Goal: Obtain resource: Obtain resource

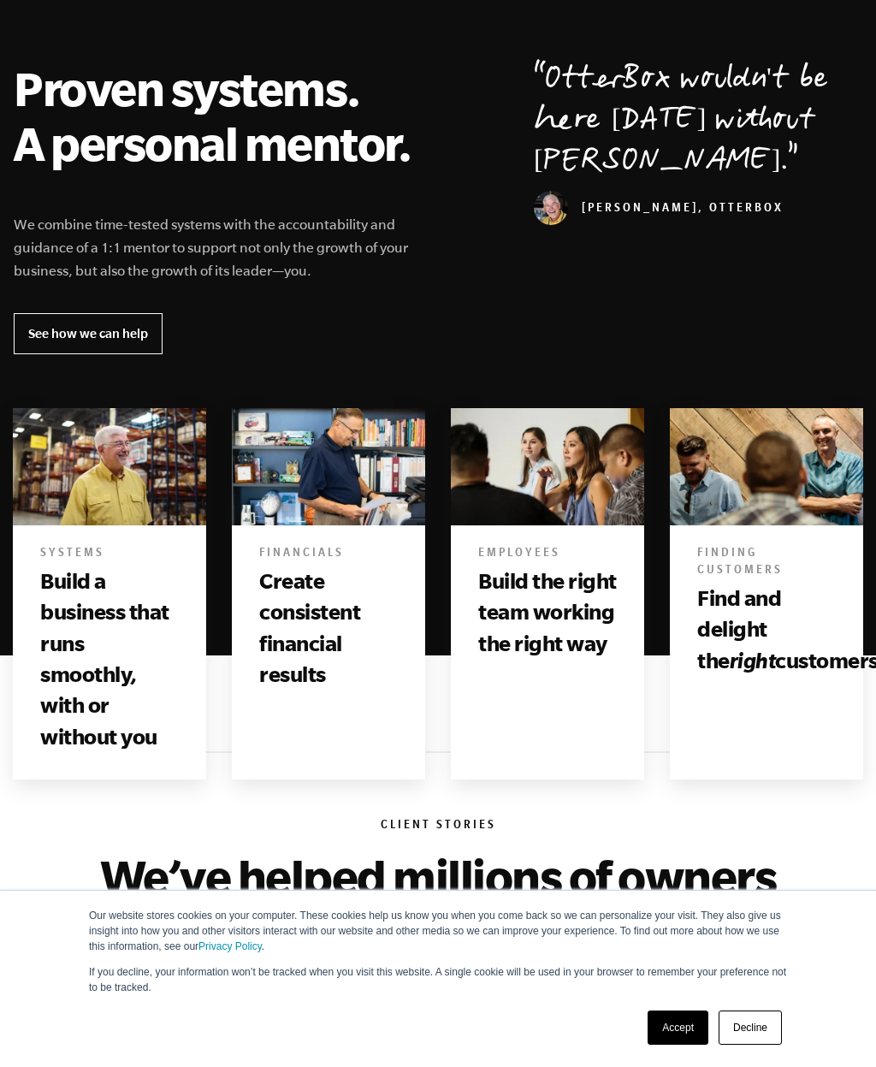
scroll to position [595, 0]
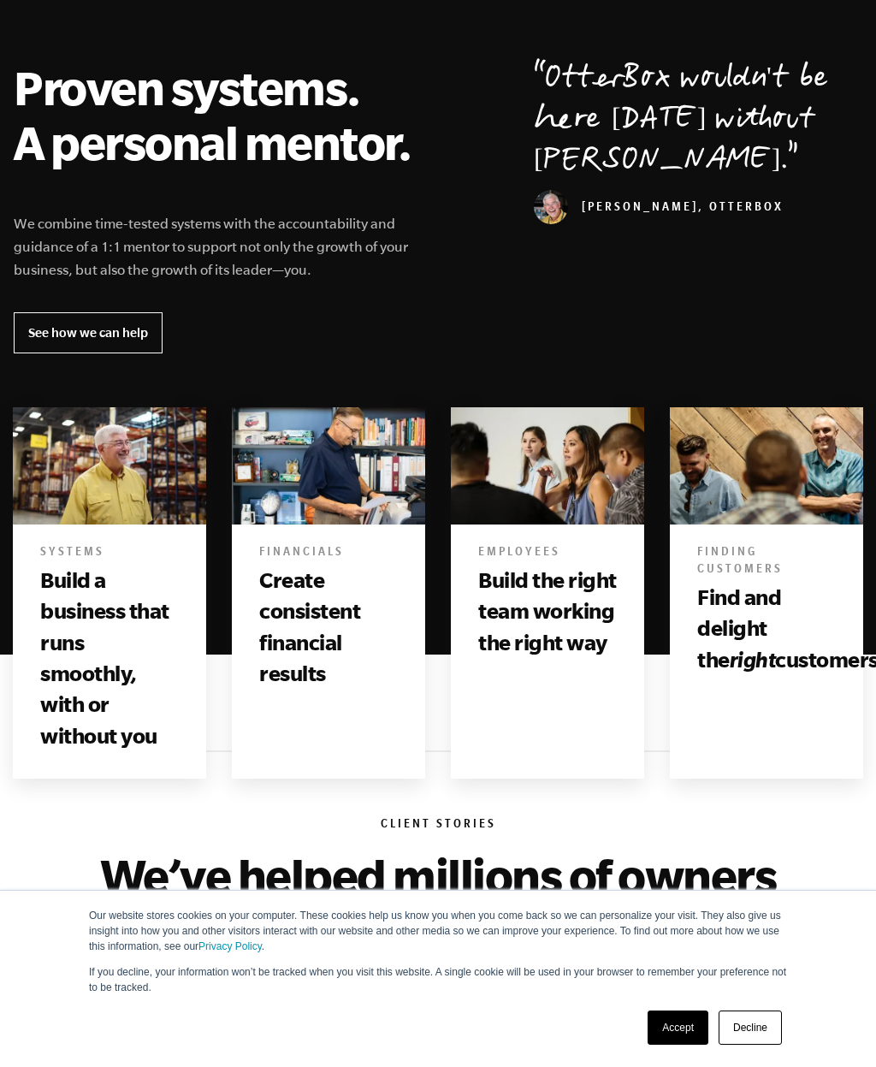
click at [141, 345] on link "See how we can help" at bounding box center [88, 332] width 149 height 41
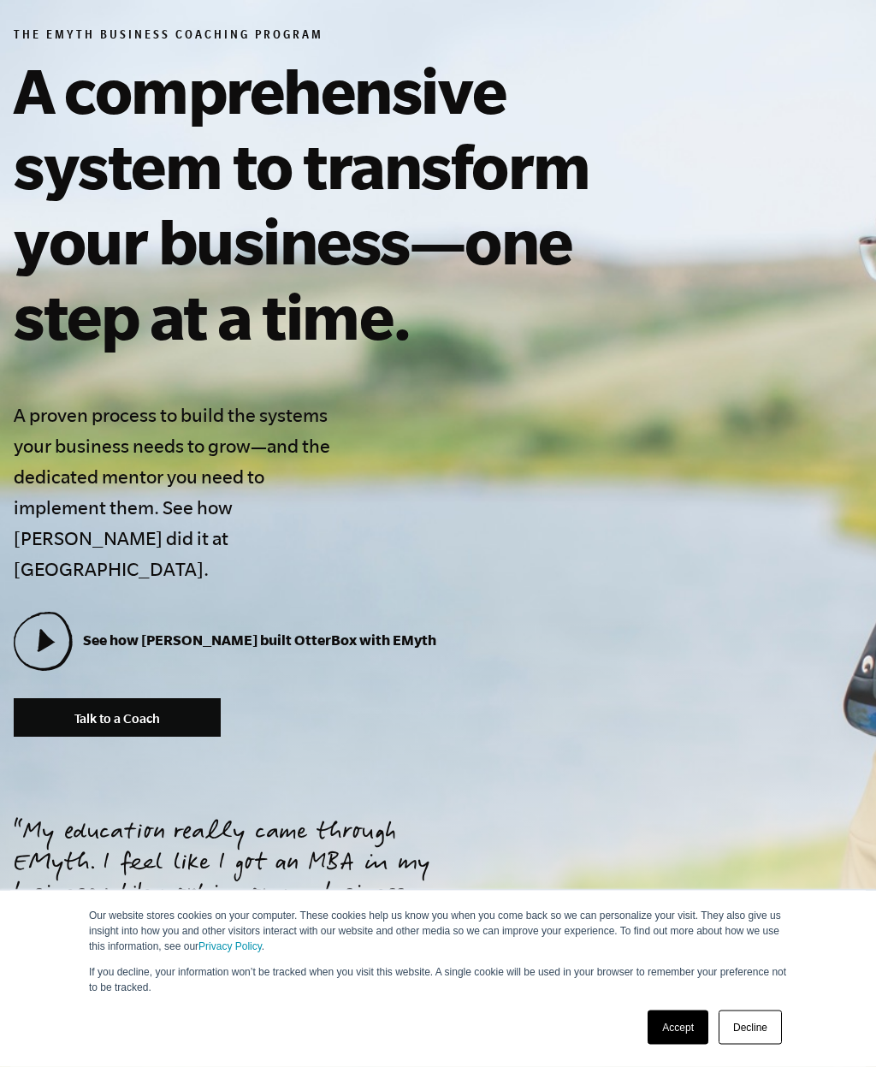
scroll to position [230, 0]
click at [44, 629] on icon at bounding box center [47, 640] width 18 height 23
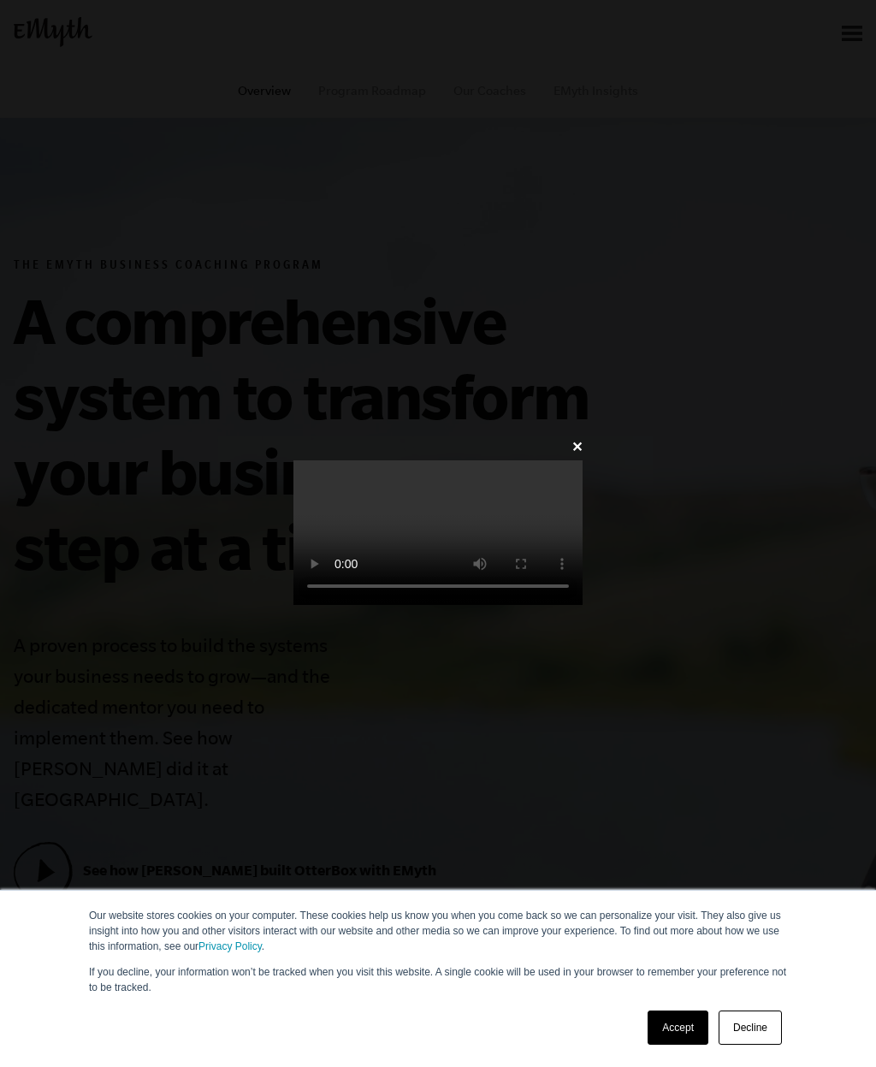
click at [754, 1028] on link "Decline" at bounding box center [750, 1027] width 63 height 34
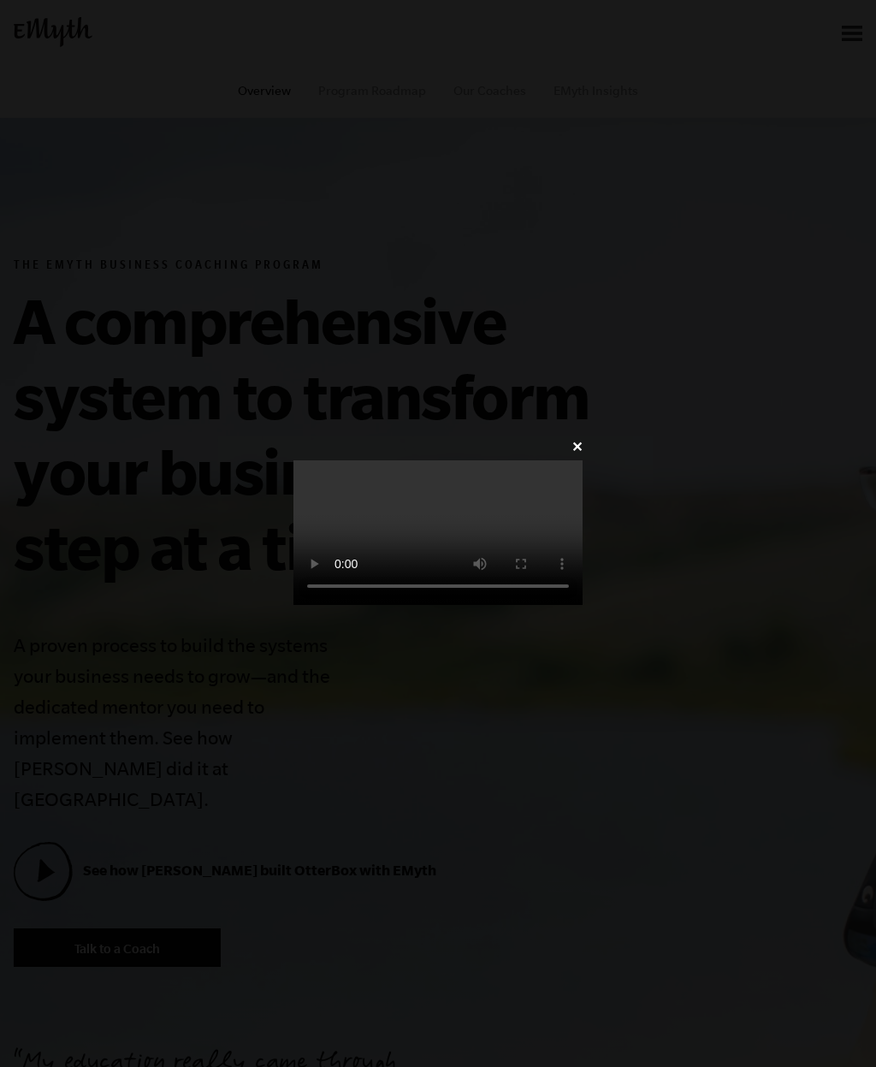
click at [583, 439] on link "✕" at bounding box center [576, 447] width 11 height 16
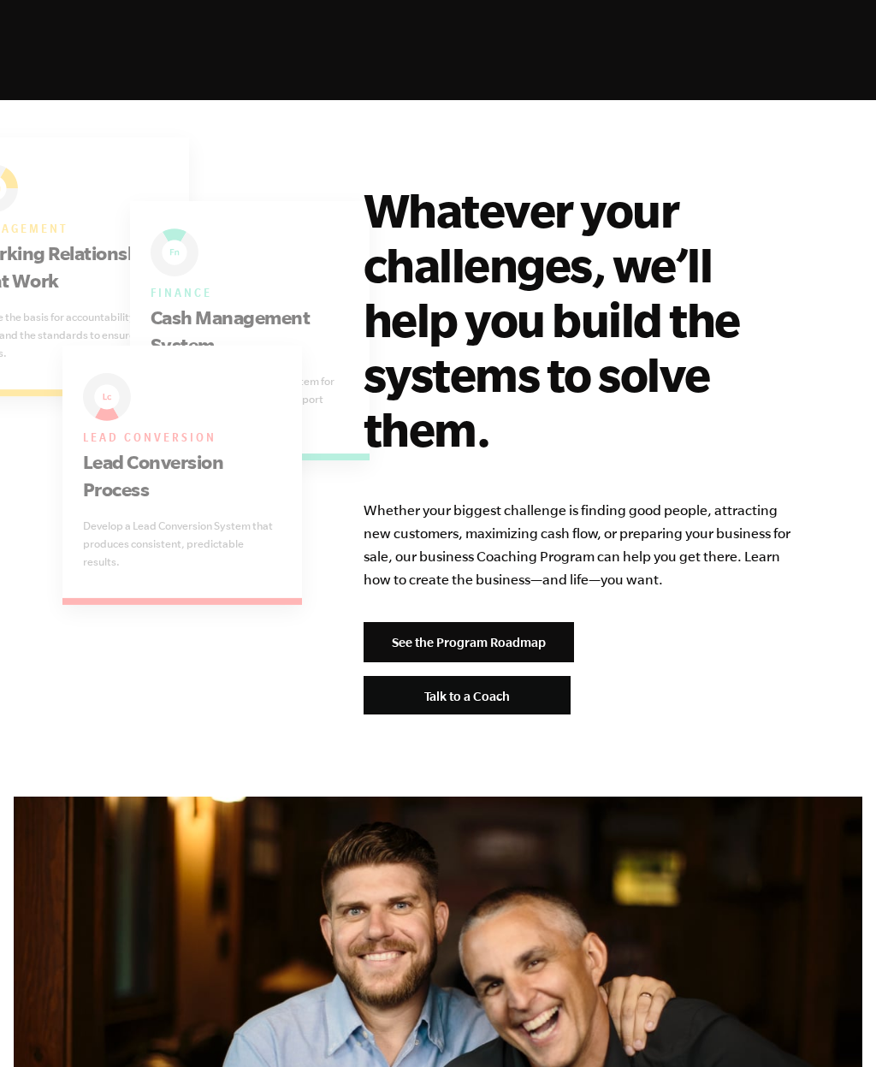
scroll to position [3546, 0]
click at [498, 622] on link "See the Program Roadmap" at bounding box center [469, 642] width 210 height 41
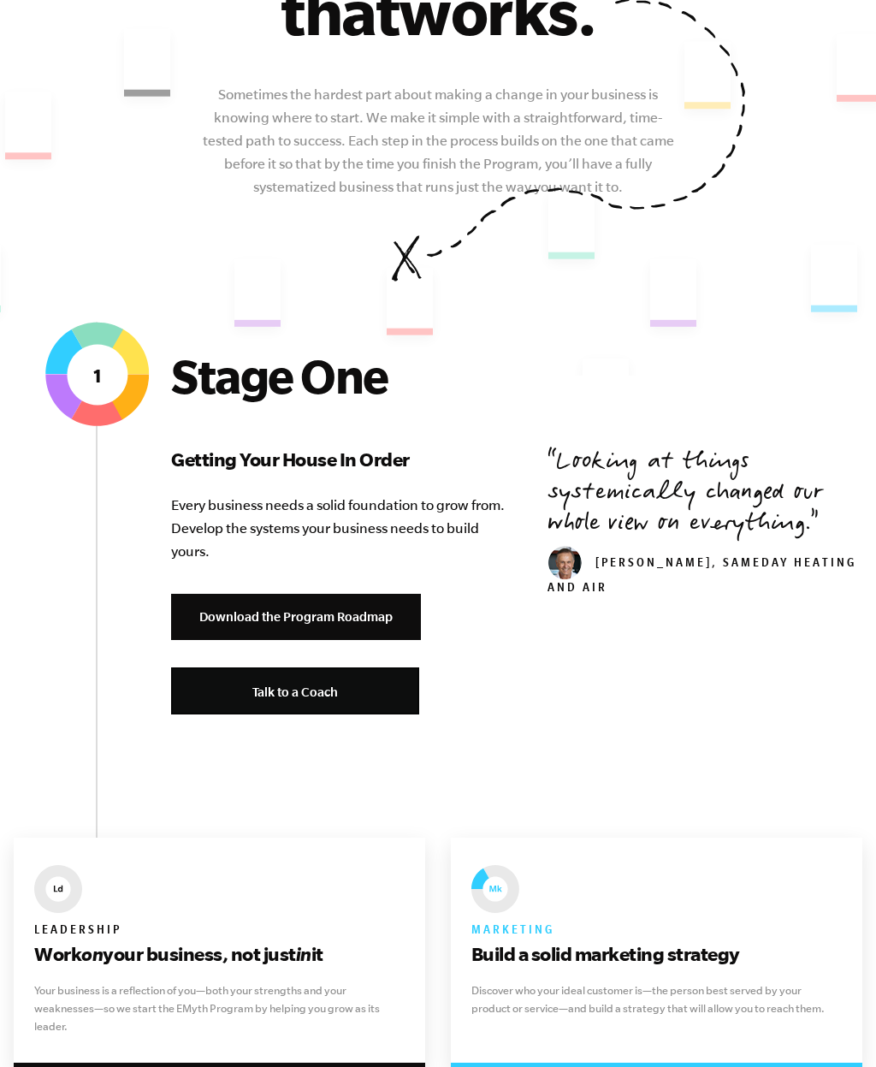
scroll to position [329, 0]
click at [394, 618] on link "Download the Program Roadmap" at bounding box center [296, 617] width 250 height 47
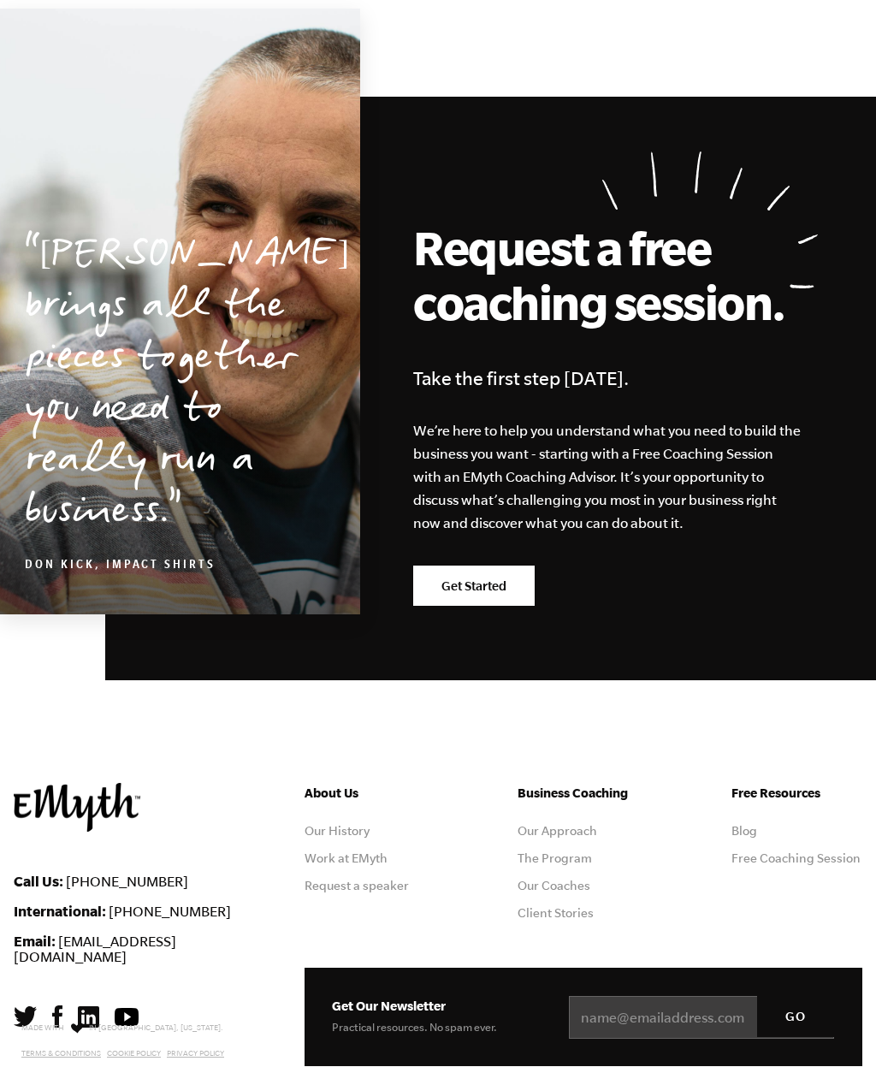
scroll to position [5301, 0]
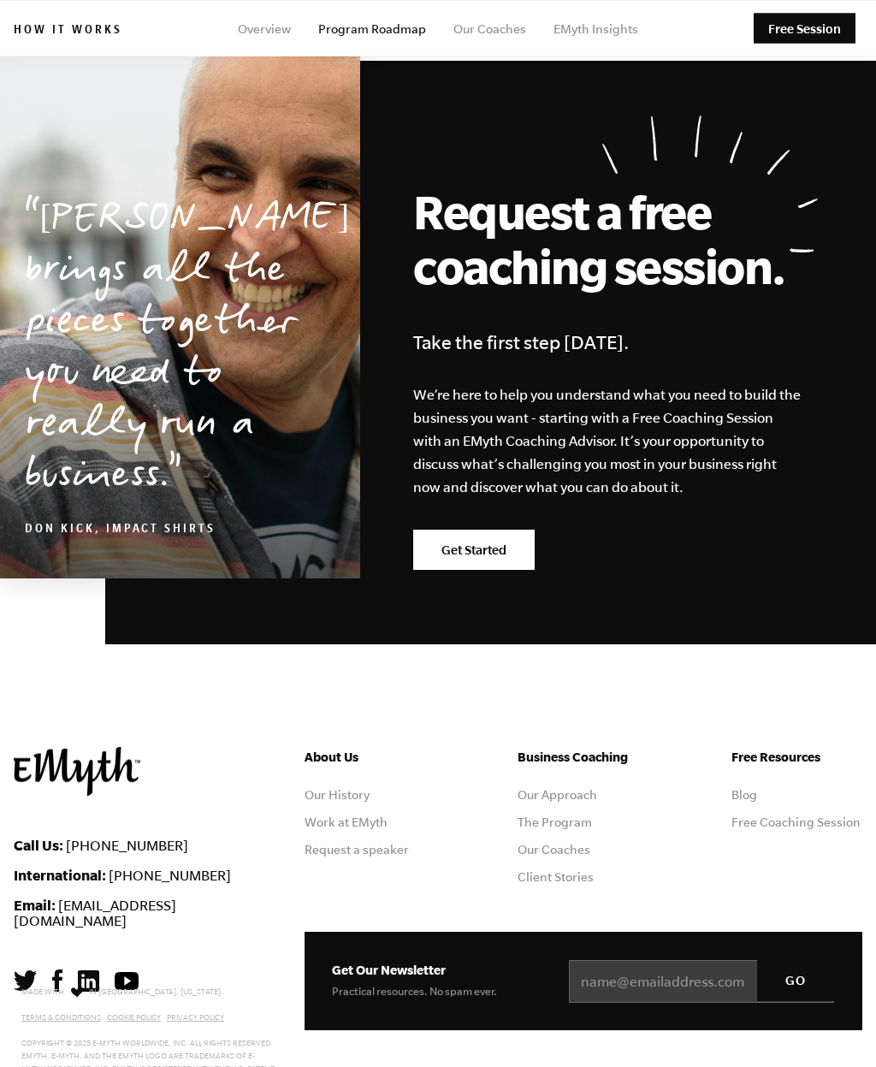
click at [555, 843] on link "Our Coaches" at bounding box center [554, 850] width 73 height 14
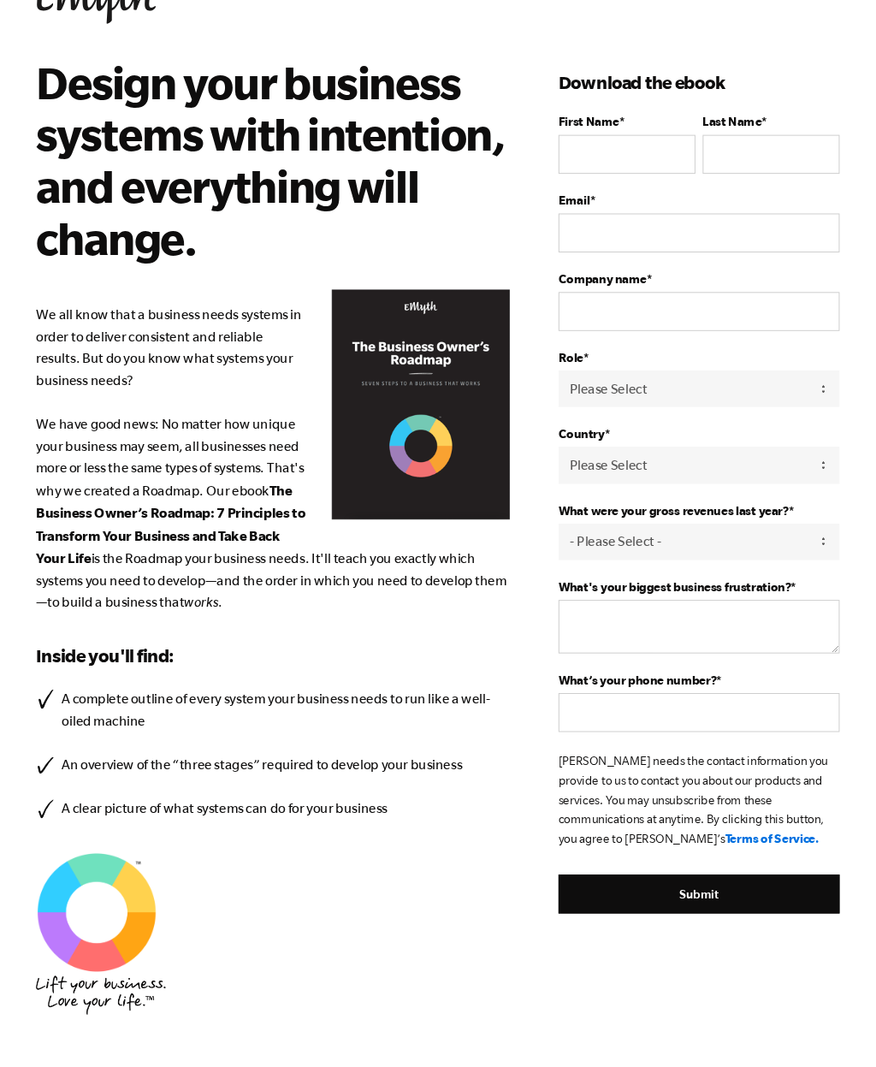
scroll to position [76, 0]
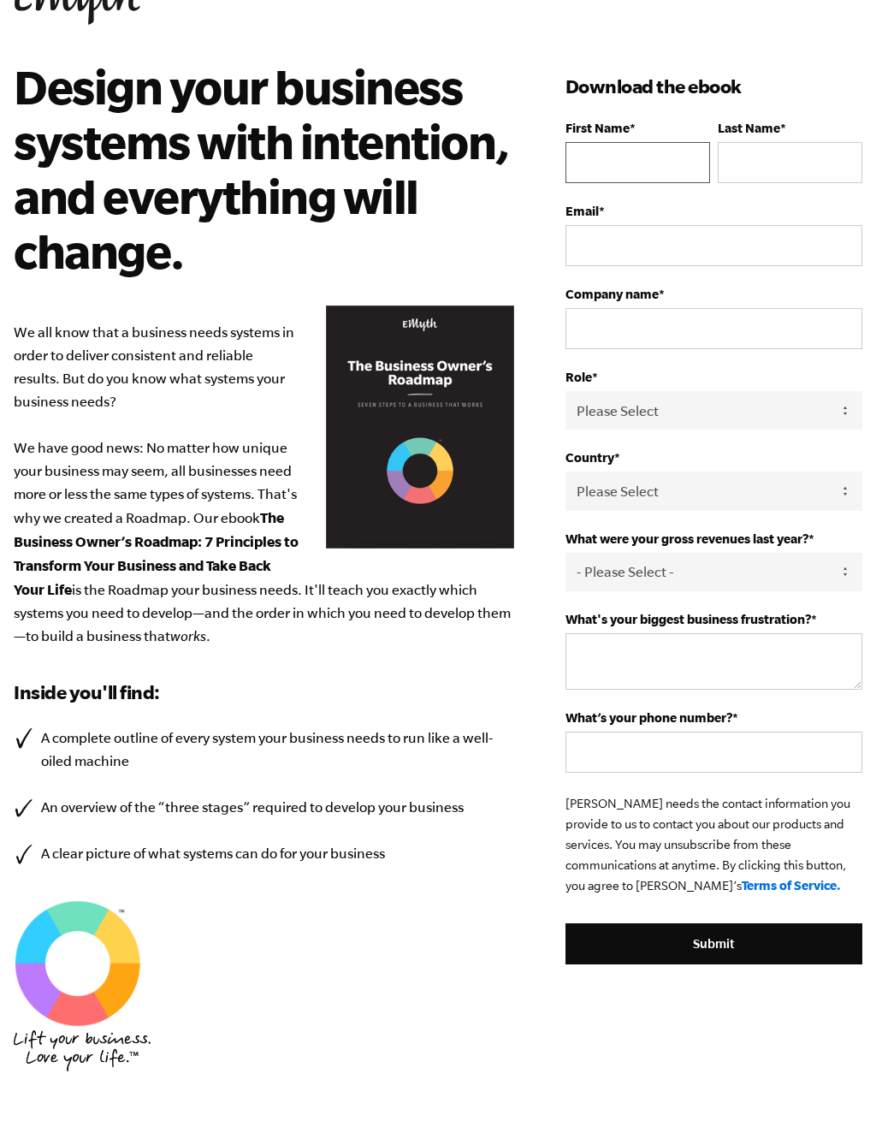
click at [665, 179] on input "First Name *" at bounding box center [637, 162] width 145 height 41
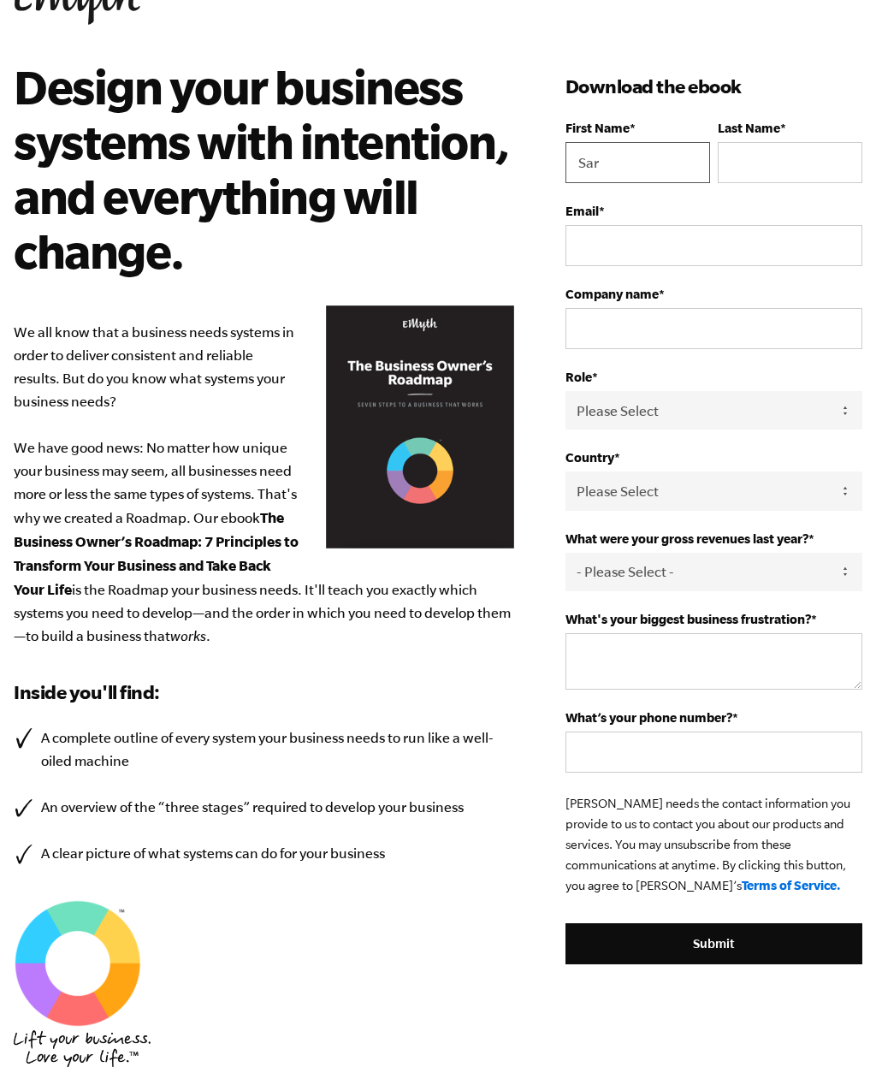
type input "Sarah"
type input "Fischer"
type input "sarahfischer.ca@gmail.com"
select select "United States"
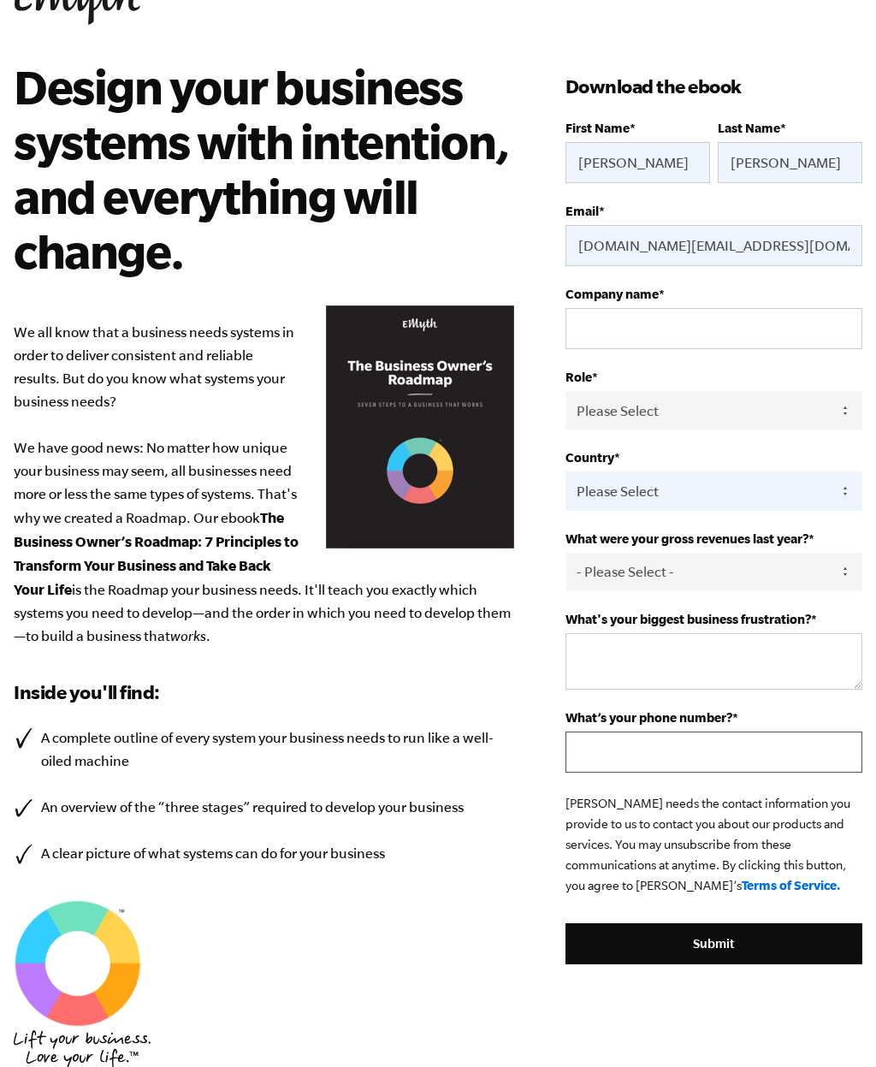
type input "4069273776"
click at [814, 250] on input "sarahfischer.ca@gmail.com" at bounding box center [713, 245] width 297 height 41
click at [807, 245] on input "sarahfischer.ca@gmail.com" at bounding box center [713, 245] width 297 height 41
click at [806, 244] on input "sarahfischer.ca@gmail.com" at bounding box center [713, 245] width 297 height 41
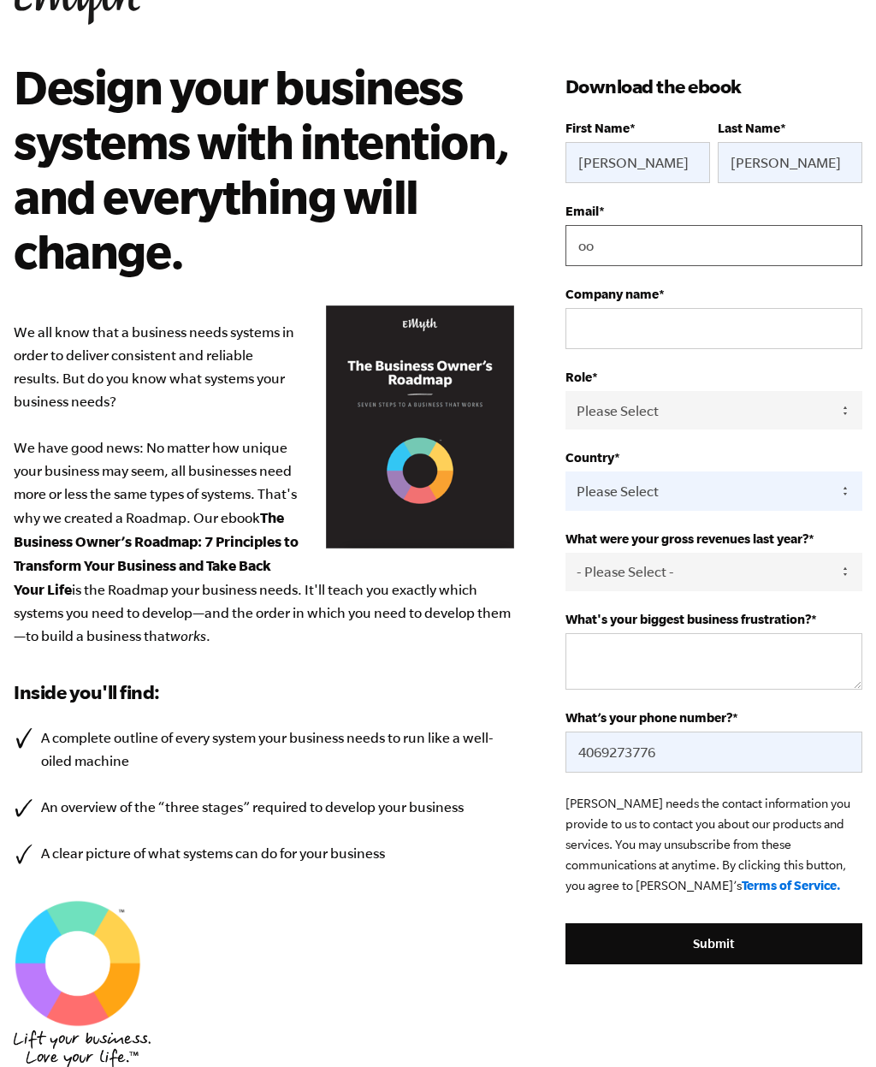
type input "o"
type input "moonlight"
type input "moonlightlaserworks@gmail.com"
click at [788, 324] on input "Company name *" at bounding box center [713, 328] width 297 height 41
type input "Moonlight Laserworks, LLC"
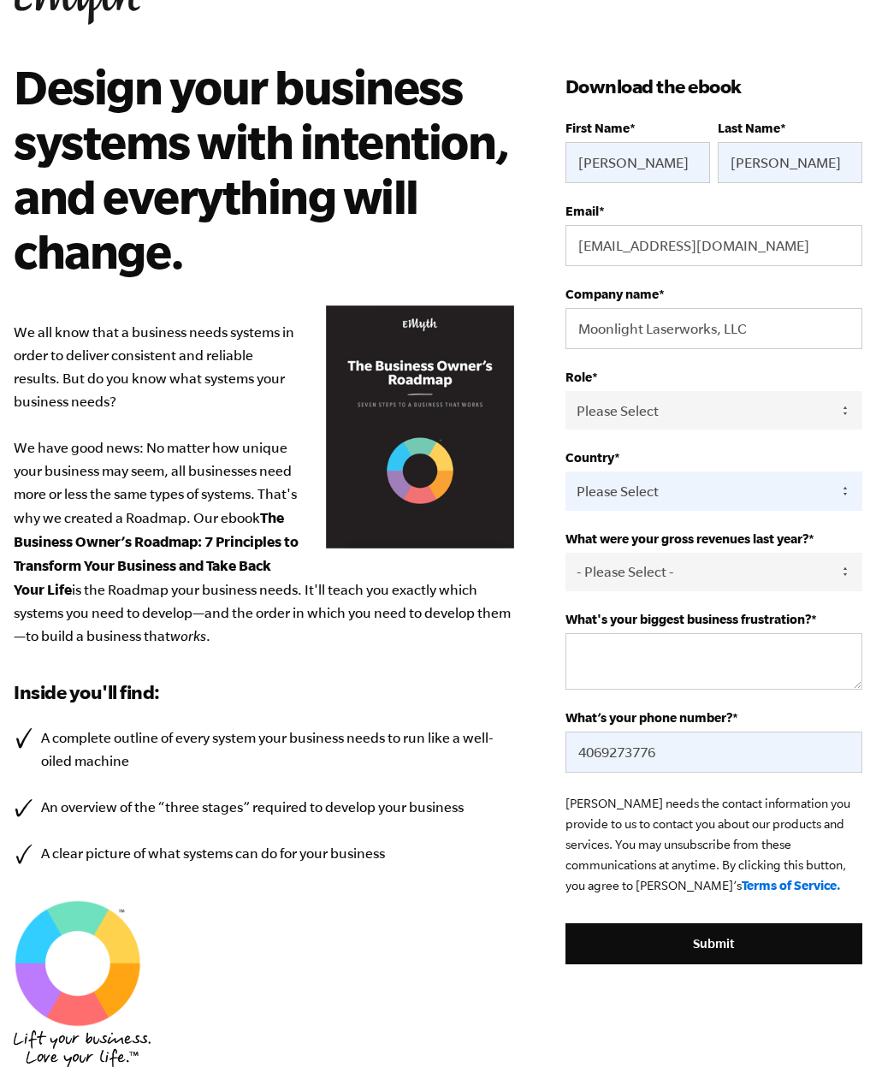
click at [798, 408] on select "Please Select Owner Partner / Co-Owner Executive Employee / Other" at bounding box center [713, 410] width 297 height 38
select select "Owner"
click at [768, 510] on select "Please Select United States Afghanistan Åland Islands Albania Algeria American …" at bounding box center [713, 490] width 297 height 38
click at [813, 586] on select "- Please Select - 0-75K 76-150K 151-275K 276-500K 501-750K 751-1M 1-2.5M 2.5-5M…" at bounding box center [713, 572] width 297 height 38
select select "76-150K"
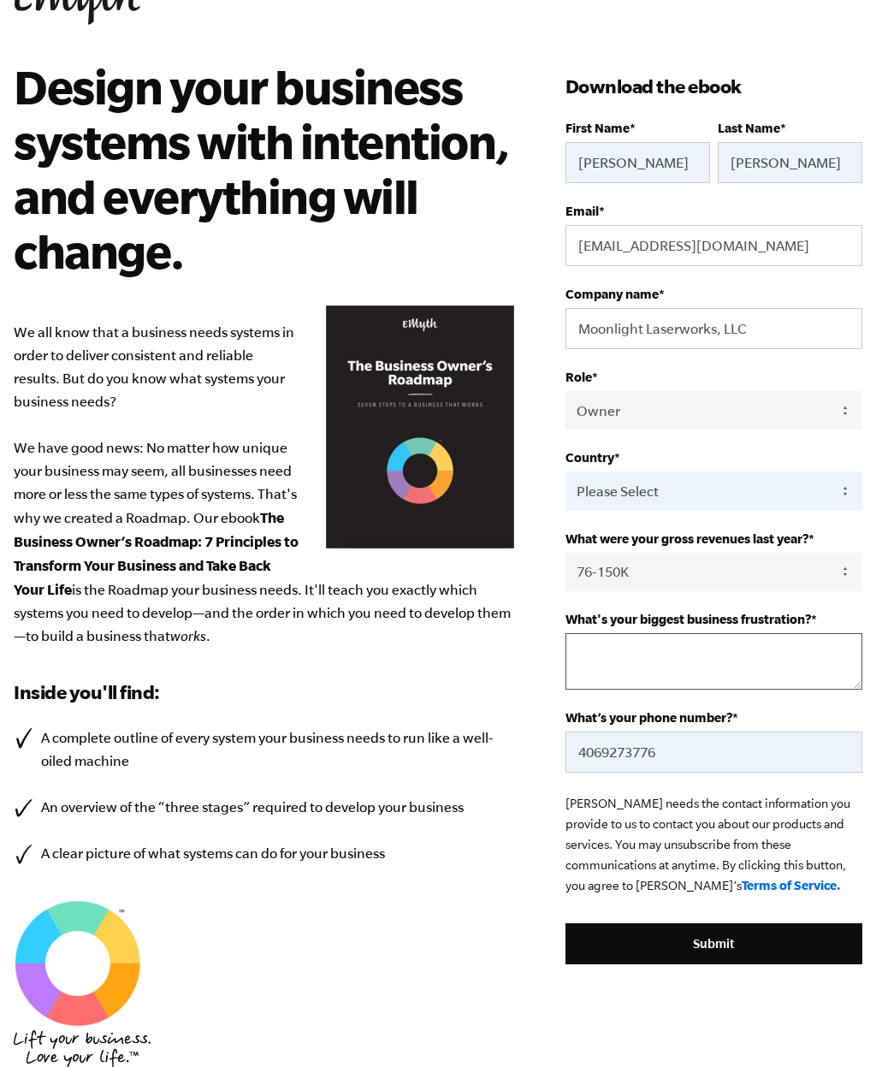
click at [807, 682] on textarea "What's your biggest business frustration? *" at bounding box center [713, 661] width 297 height 56
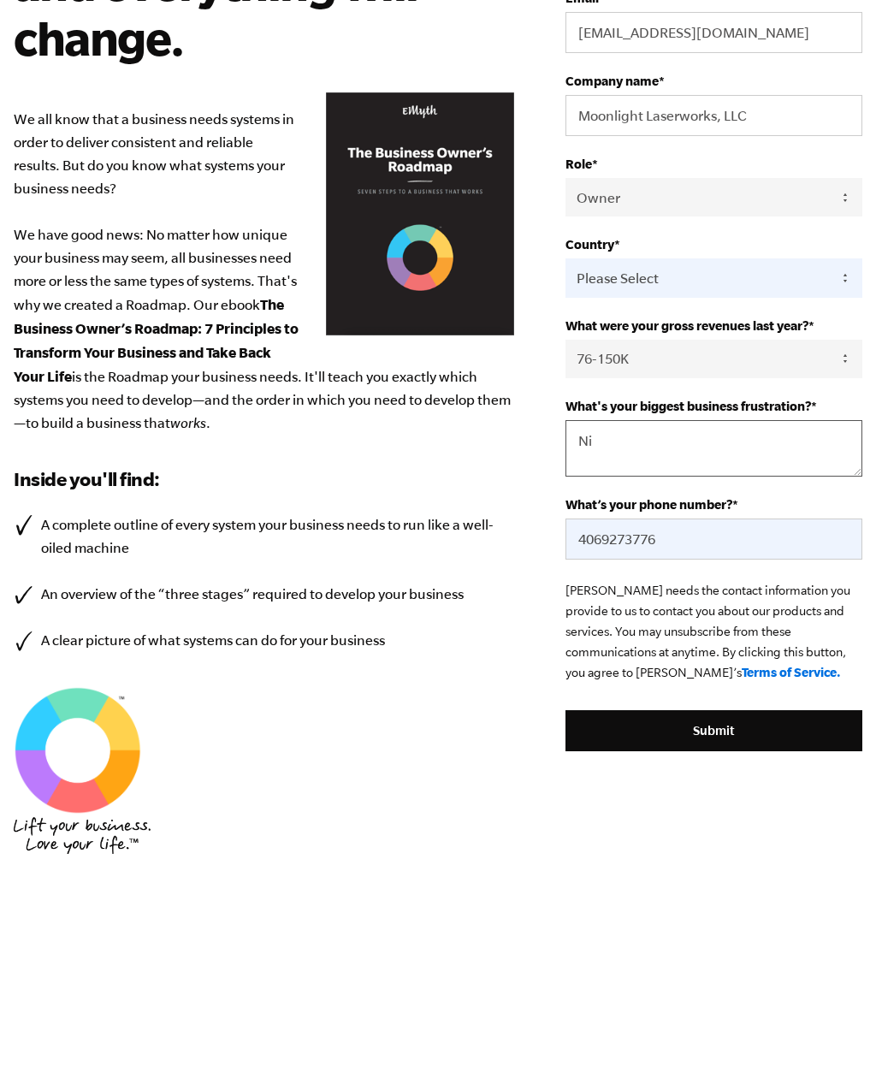
type textarea "N"
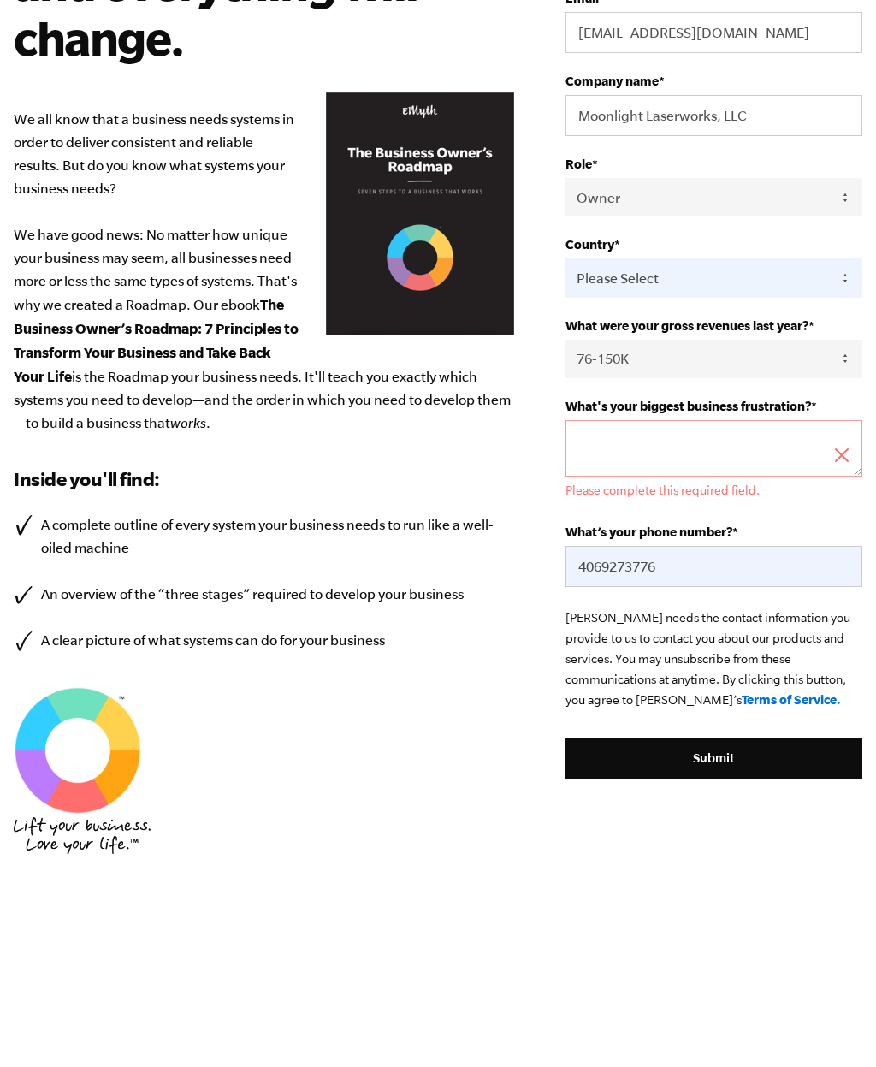
type textarea "T"
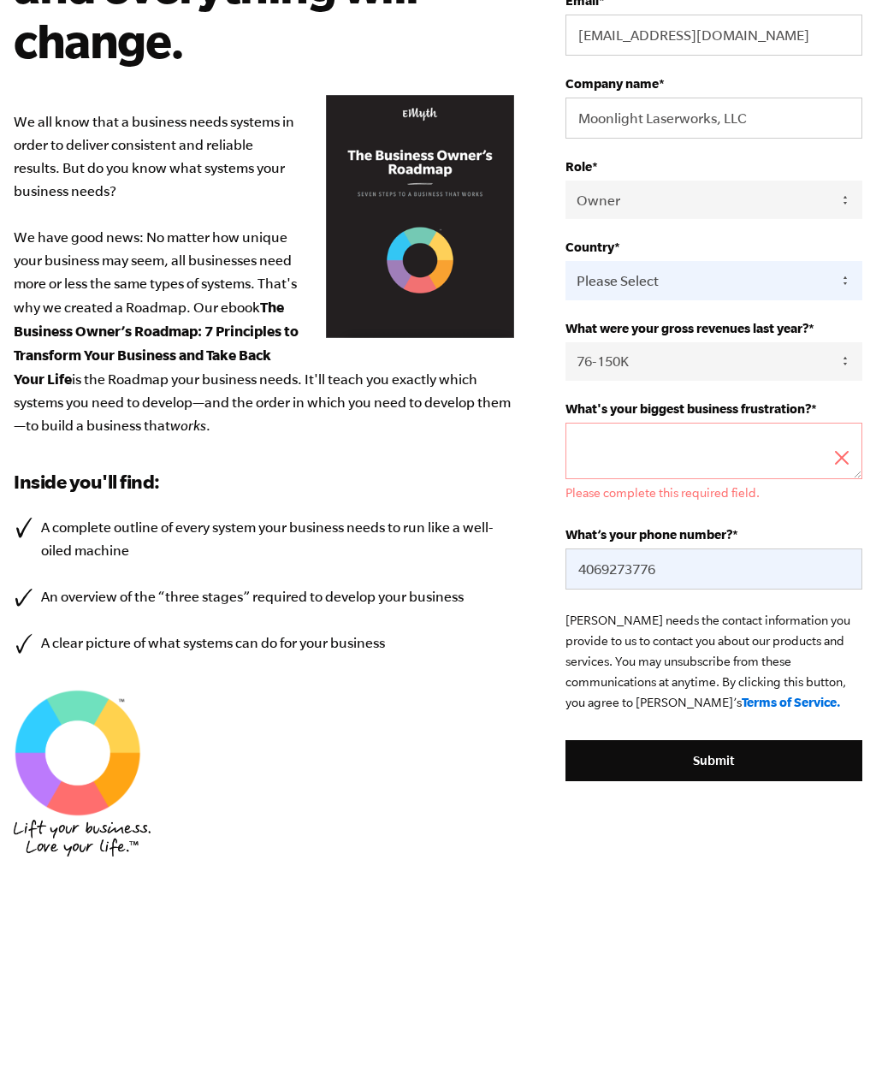
type textarea "i"
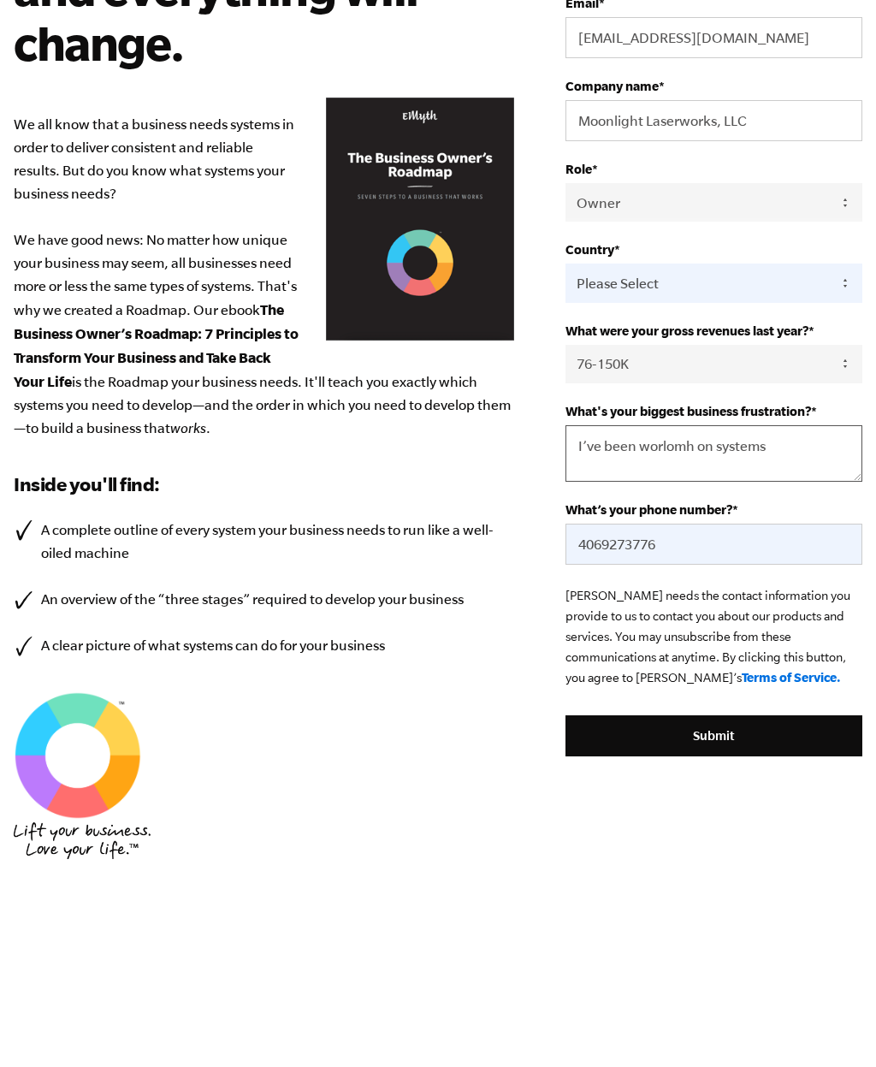
click at [666, 633] on textarea "I’ve been worlomh on systemd" at bounding box center [713, 661] width 297 height 56
click at [804, 633] on textarea "I’ve been working on systems" at bounding box center [713, 661] width 297 height 56
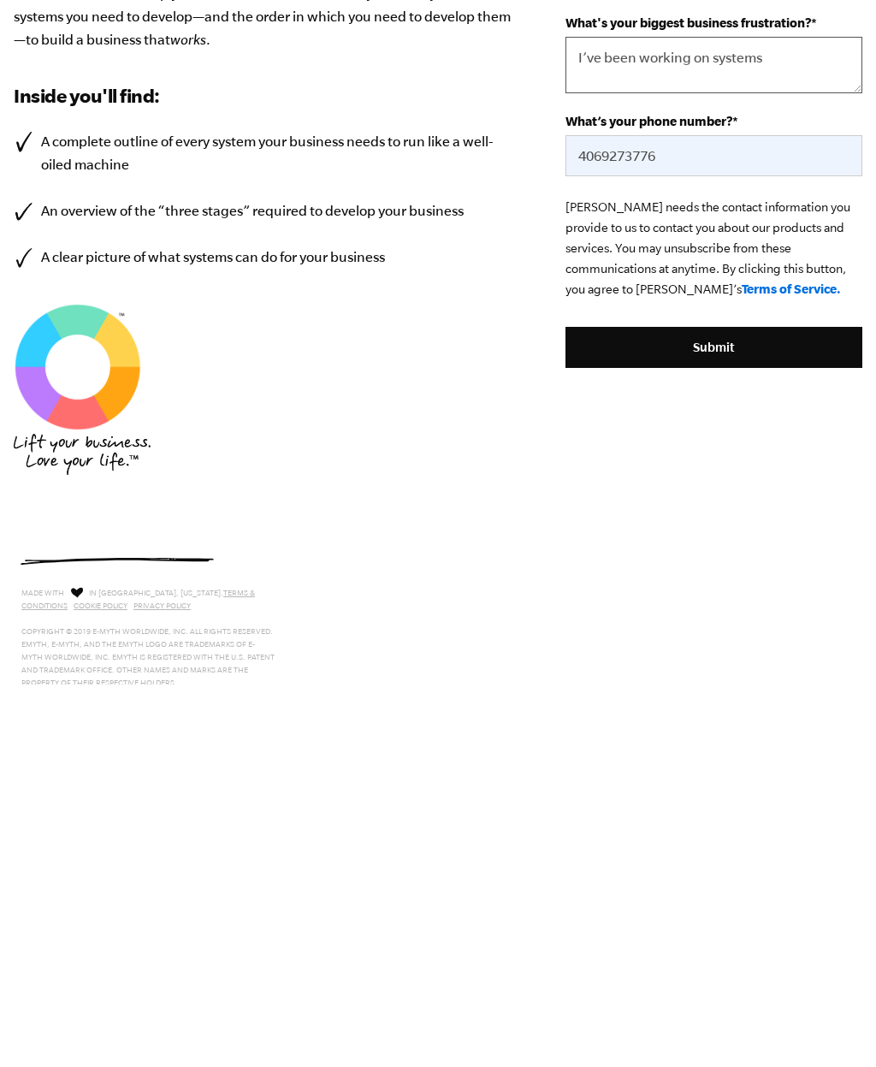
scroll to position [346, 0]
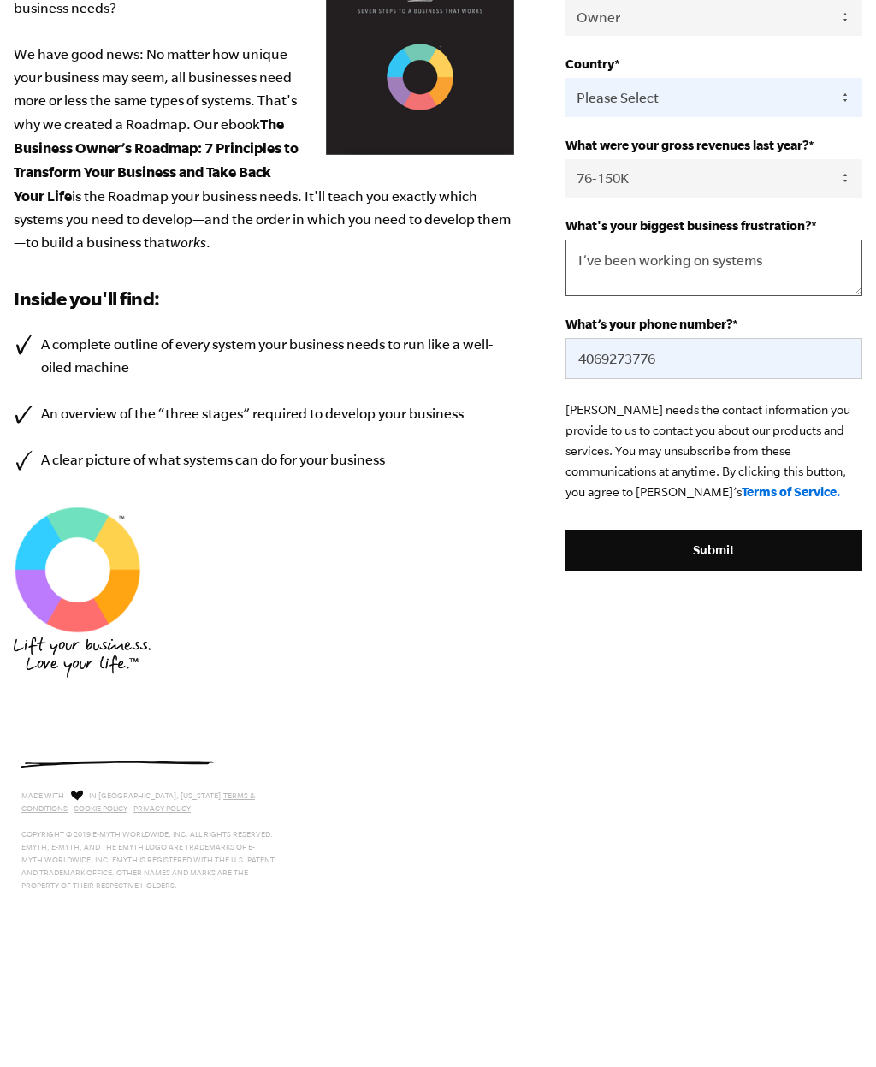
click at [816, 363] on textarea "I’ve been working on systems" at bounding box center [713, 391] width 297 height 56
click at [796, 363] on textarea "I’ve been working on systems" at bounding box center [713, 391] width 297 height 56
click at [640, 363] on textarea "I’ve been working on systems for a wh" at bounding box center [713, 391] width 297 height 56
click at [751, 363] on textarea "I’ve been trying to working on systems for a while" at bounding box center [713, 391] width 297 height 56
click at [669, 363] on textarea "I’ve been trying to work on systems for a while" at bounding box center [713, 391] width 297 height 56
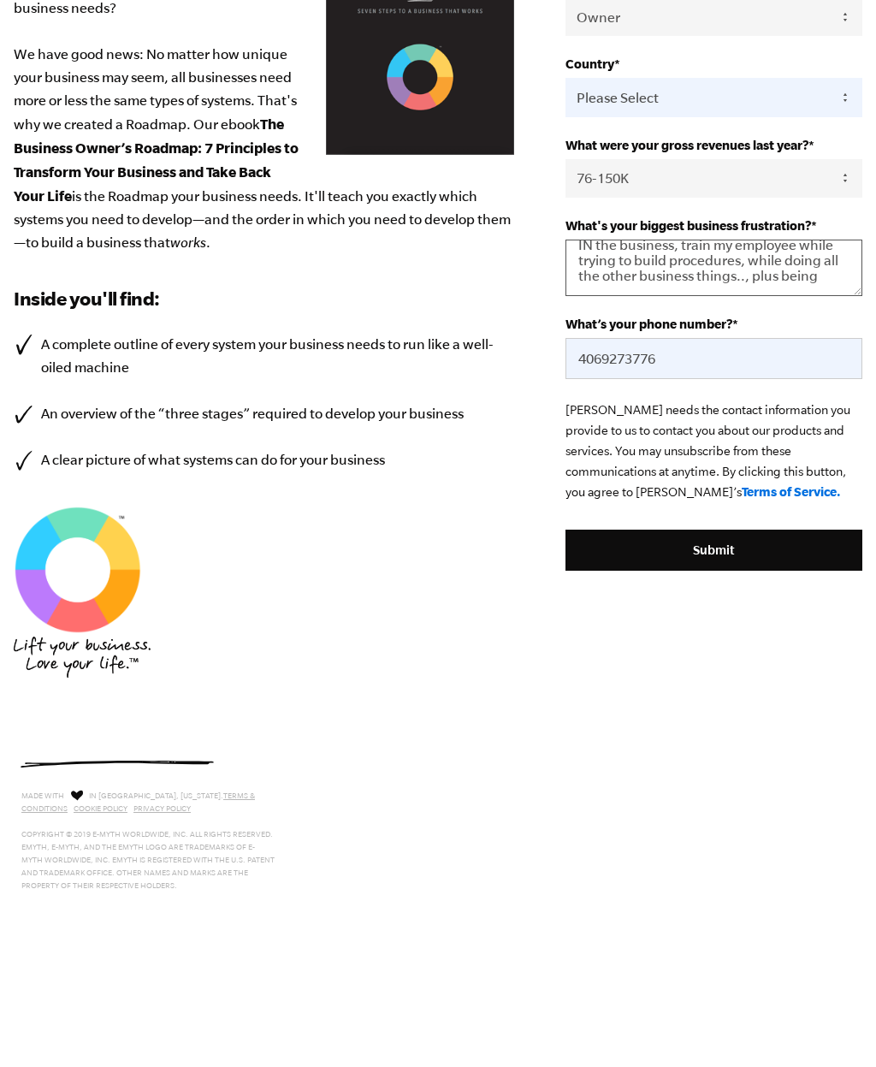
scroll to position [51, 0]
click at [838, 363] on textarea "I’ve been trying to work on systems for a while, but it’s time. Time required t…" at bounding box center [713, 391] width 297 height 56
click at [771, 363] on textarea "I’ve been trying to work on systems for a while, but it’s time. Time required t…" at bounding box center [713, 391] width 297 height 56
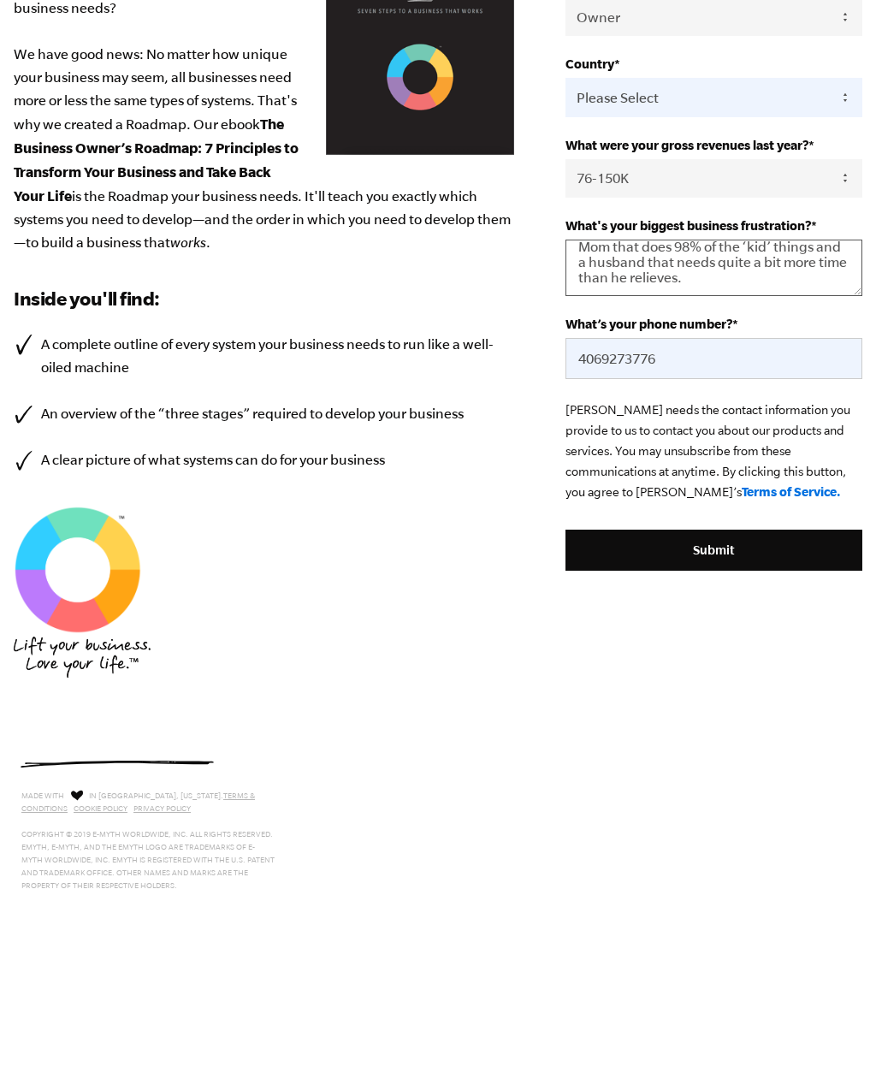
click at [778, 363] on textarea "I’ve been trying to work on systems for a while, but it’s time. Time required t…" at bounding box center [713, 391] width 297 height 56
click at [719, 694] on p at bounding box center [713, 704] width 297 height 21
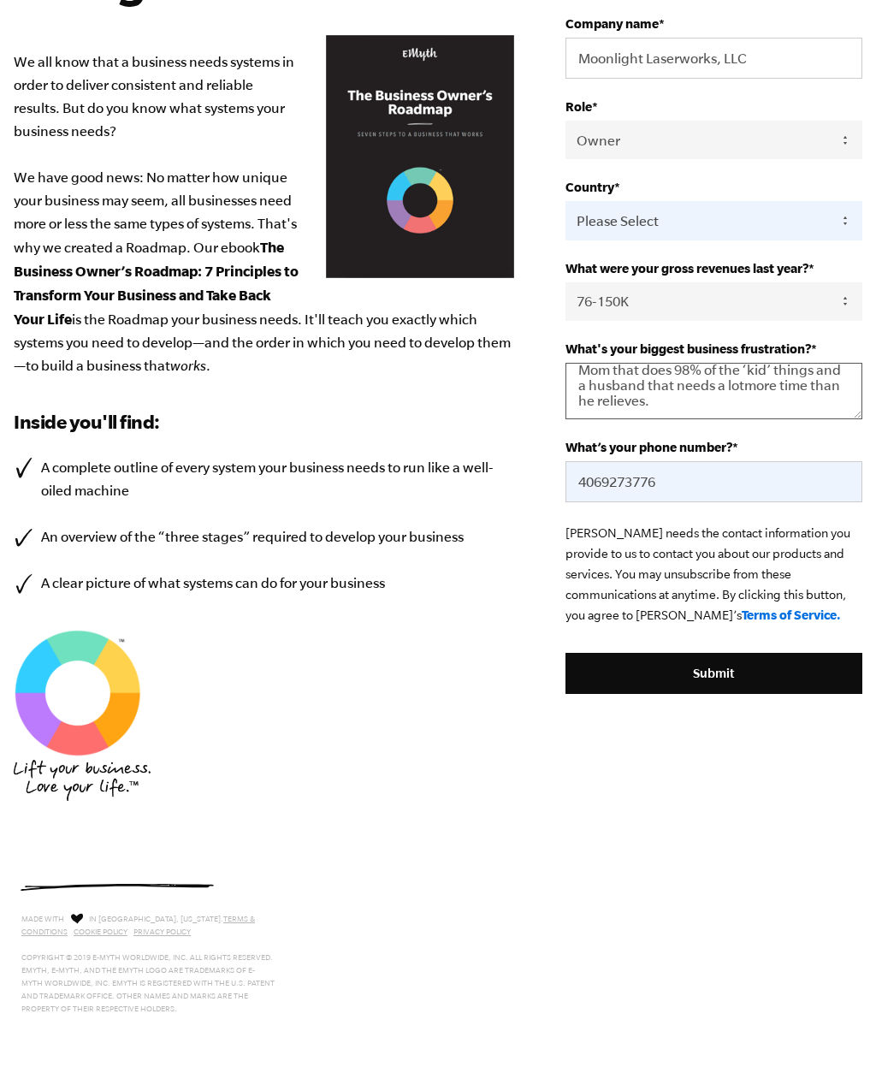
click at [773, 403] on textarea "I’ve been trying to work on systems for a while, but it’s time. Time required t…" at bounding box center [713, 391] width 297 height 56
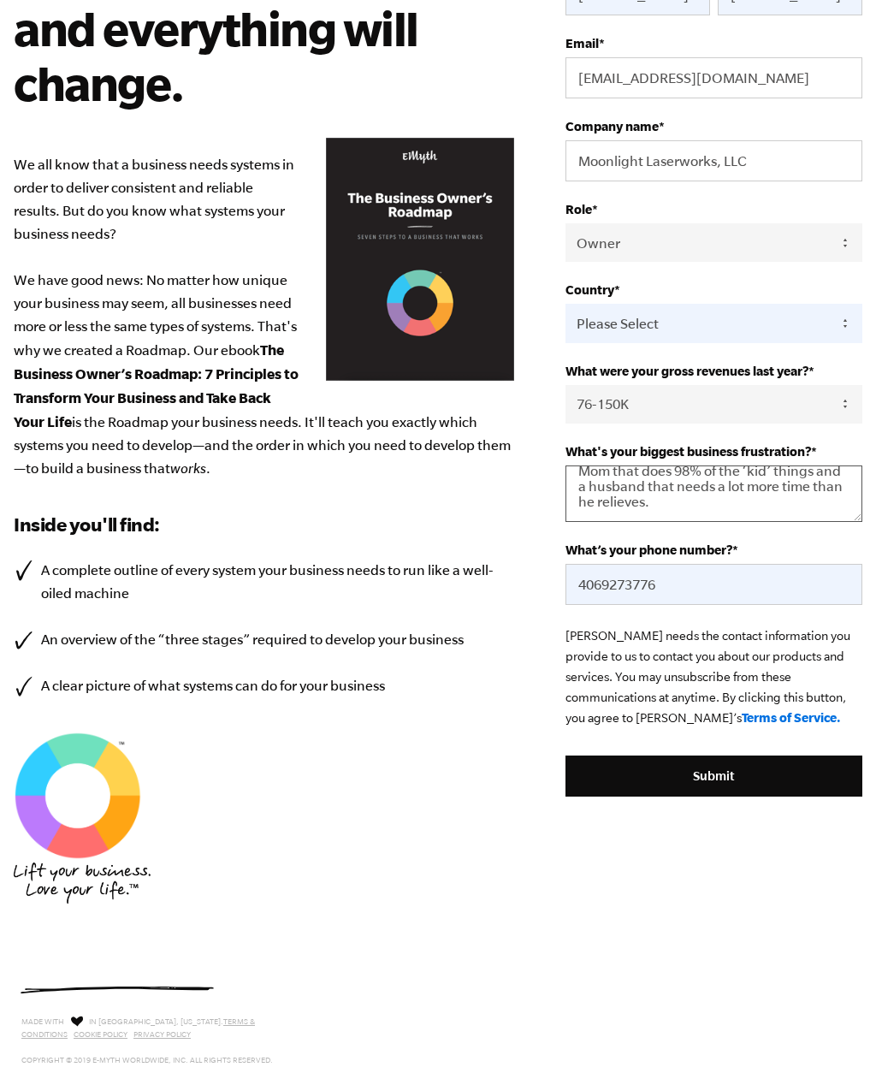
scroll to position [103, 0]
click at [791, 514] on textarea "I’ve been trying to work on systems for a while, but it’s time. Time required t…" at bounding box center [713, 493] width 297 height 56
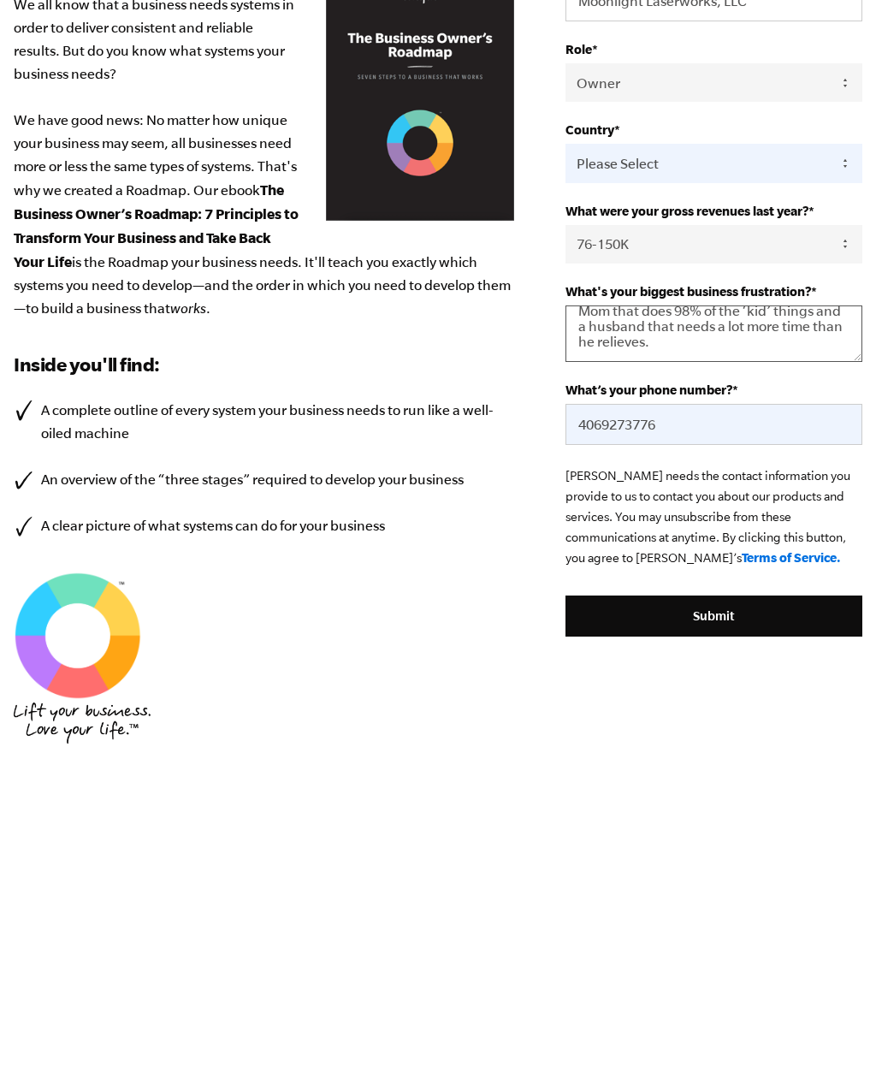
scroll to position [124, 0]
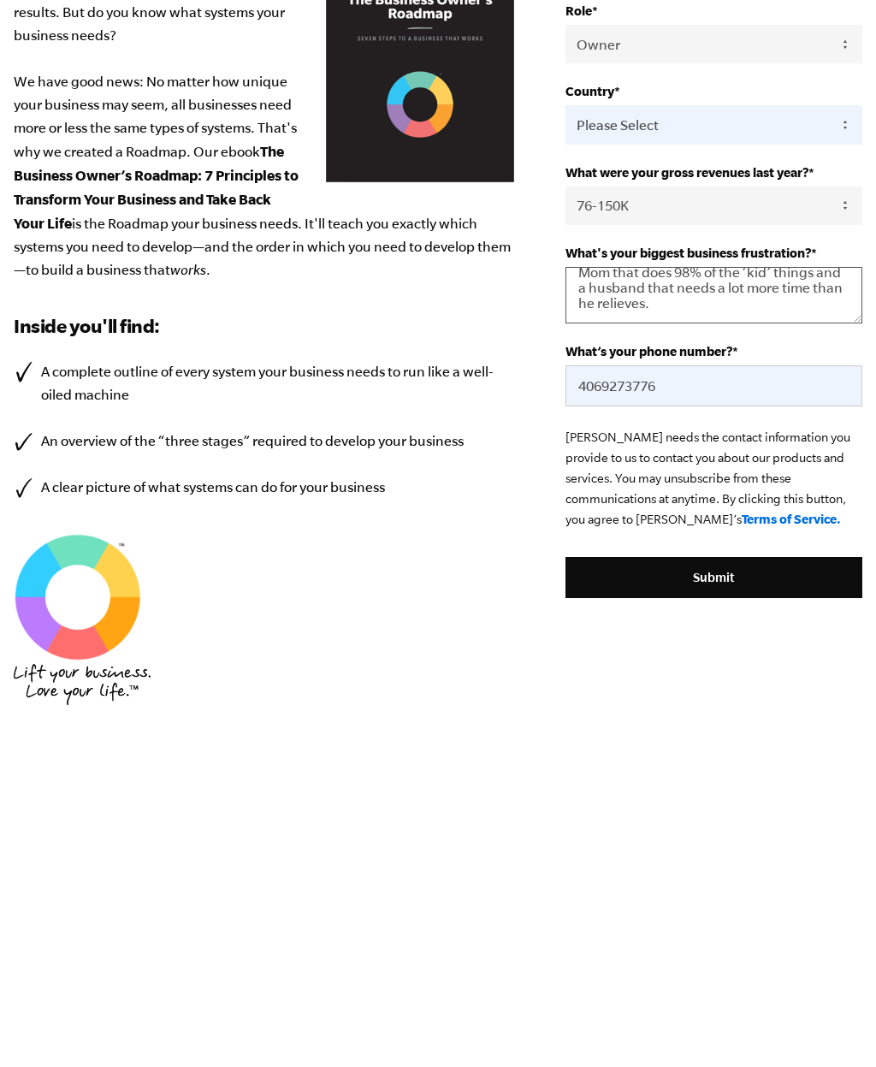
click at [806, 585] on textarea "I’ve been trying to work on systems for a while, but it’s time. Time required t…" at bounding box center [713, 613] width 297 height 56
click at [772, 585] on textarea "I’ve been trying to work on systems for a while, but it’s time. Time required t…" at bounding box center [713, 613] width 297 height 56
click at [775, 585] on textarea "I’ve been trying to work on systems for a while, but it’s time. Time required t…" at bounding box center [713, 613] width 297 height 56
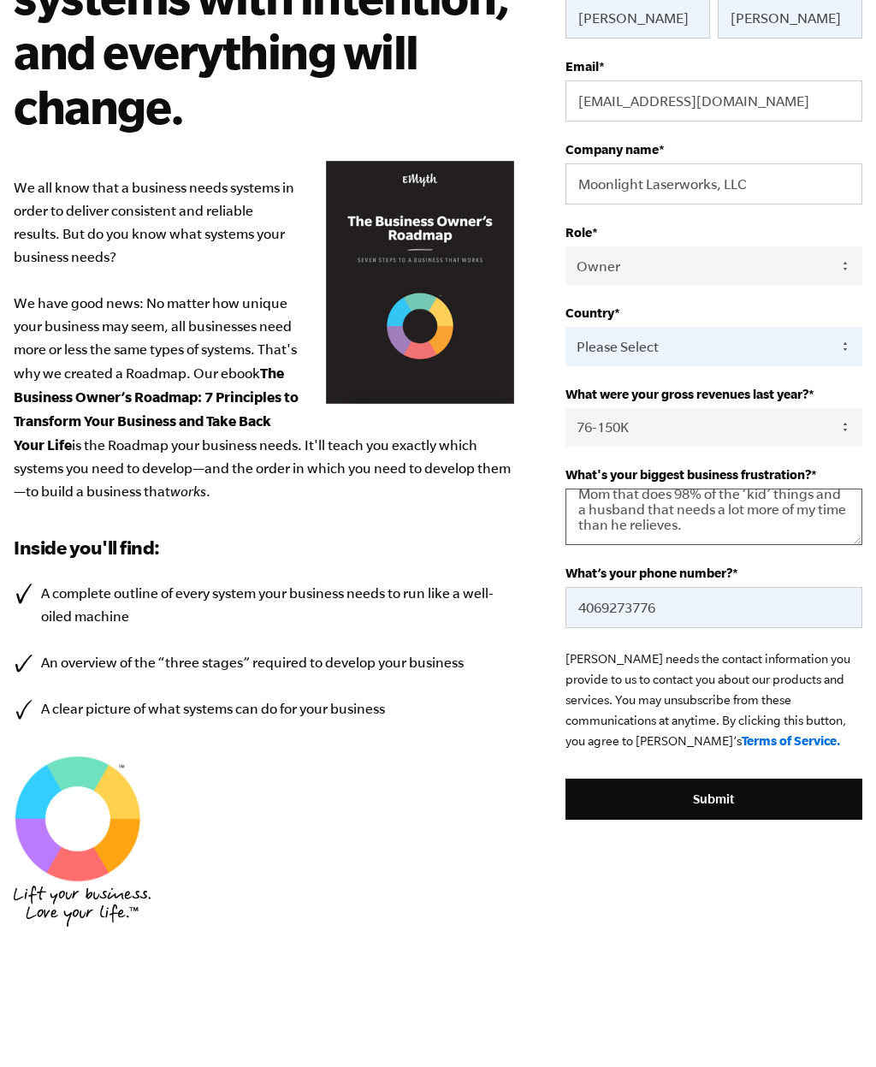
click at [795, 585] on textarea "I’ve been trying to work on systems for a while, but it’s time. Time required t…" at bounding box center [713, 613] width 297 height 56
click at [678, 585] on textarea "I’ve been trying to work on systems for a while, but it’s time. Time required t…" at bounding box center [713, 613] width 297 height 56
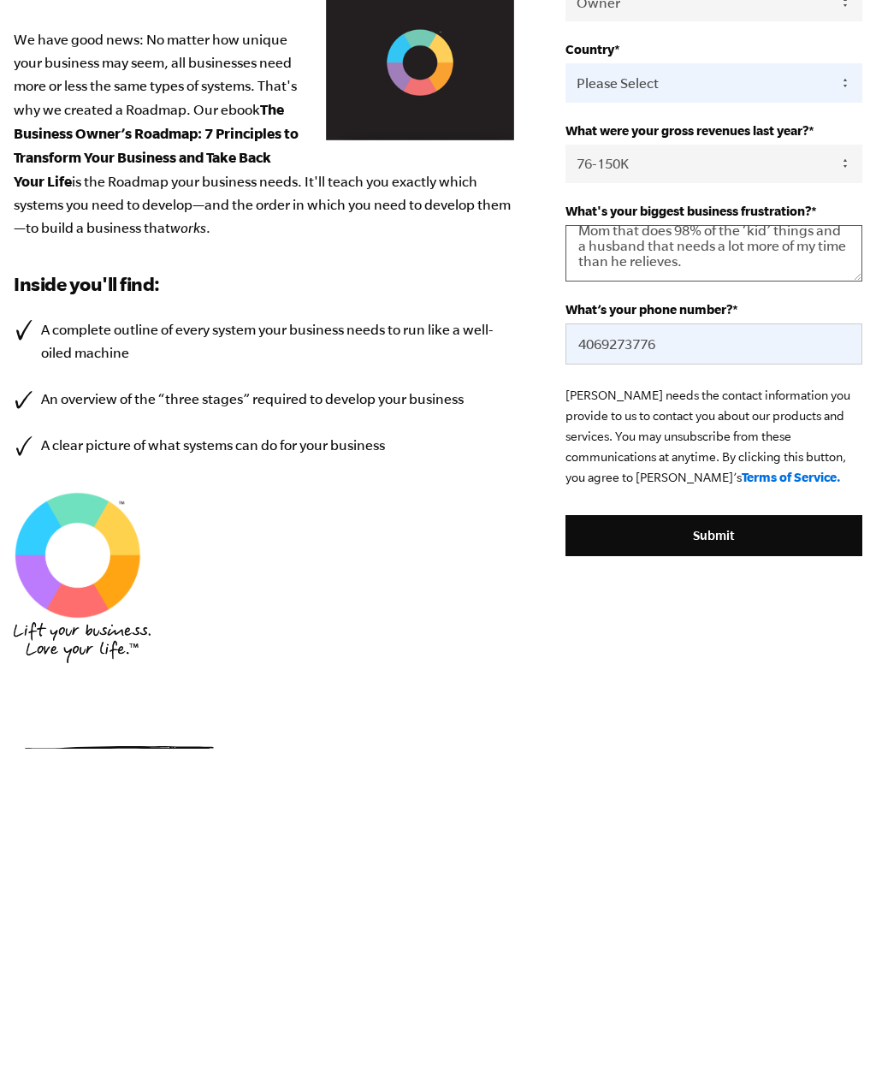
scroll to position [167, 0]
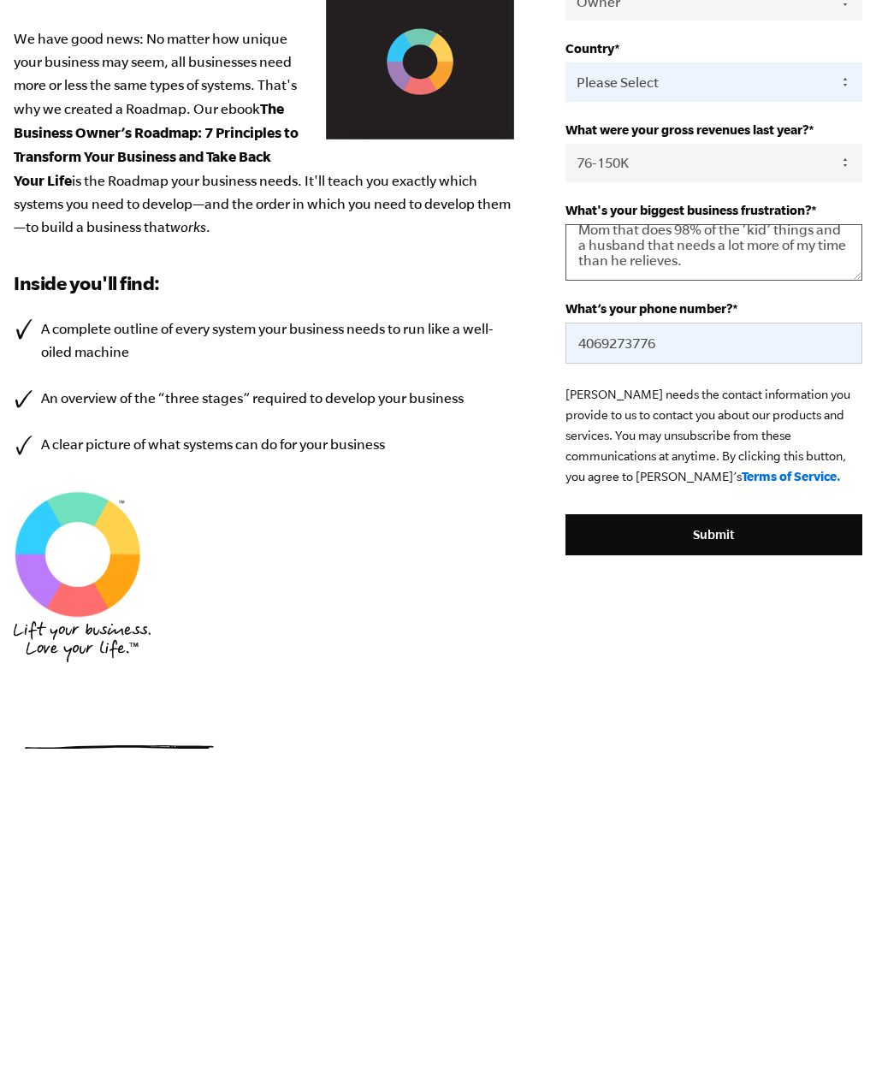
type textarea "I’ve been trying to work on systems for a while, but it’s time. Time required t…"
click at [814, 832] on input "Submit" at bounding box center [713, 852] width 297 height 41
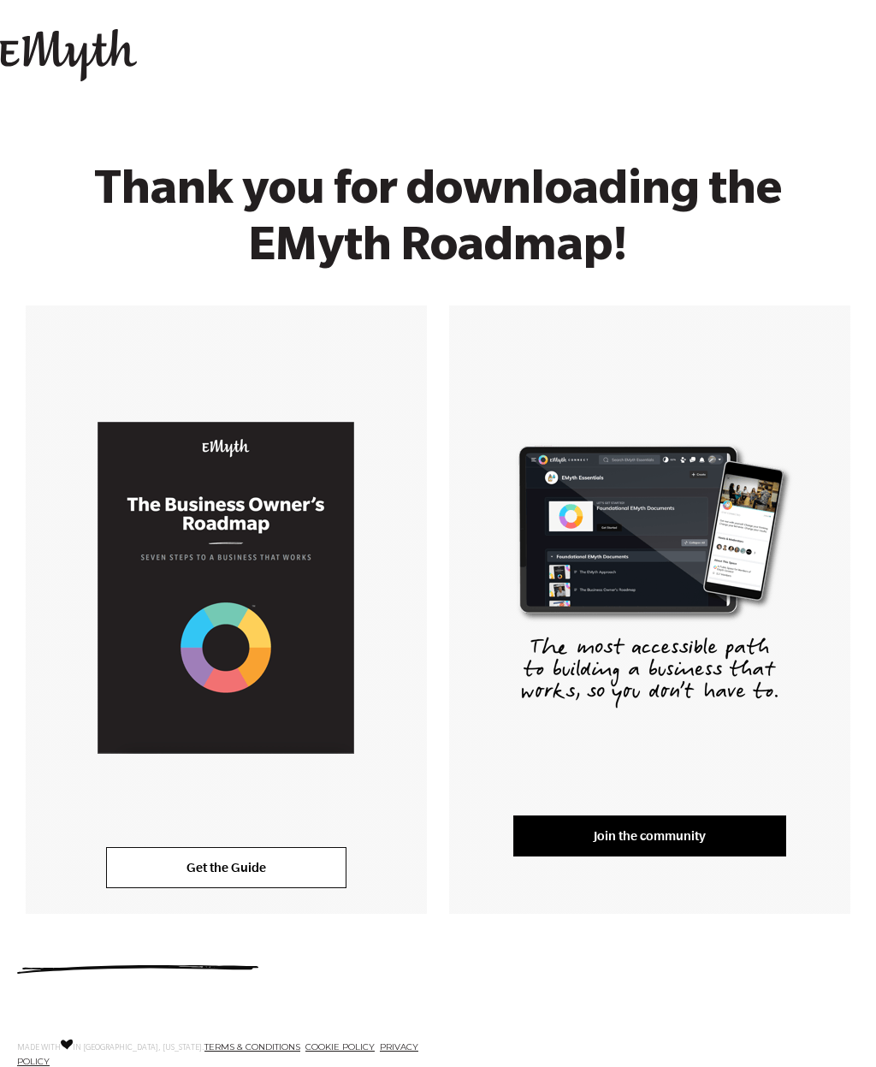
click at [252, 885] on link "Get the Guide" at bounding box center [226, 867] width 240 height 41
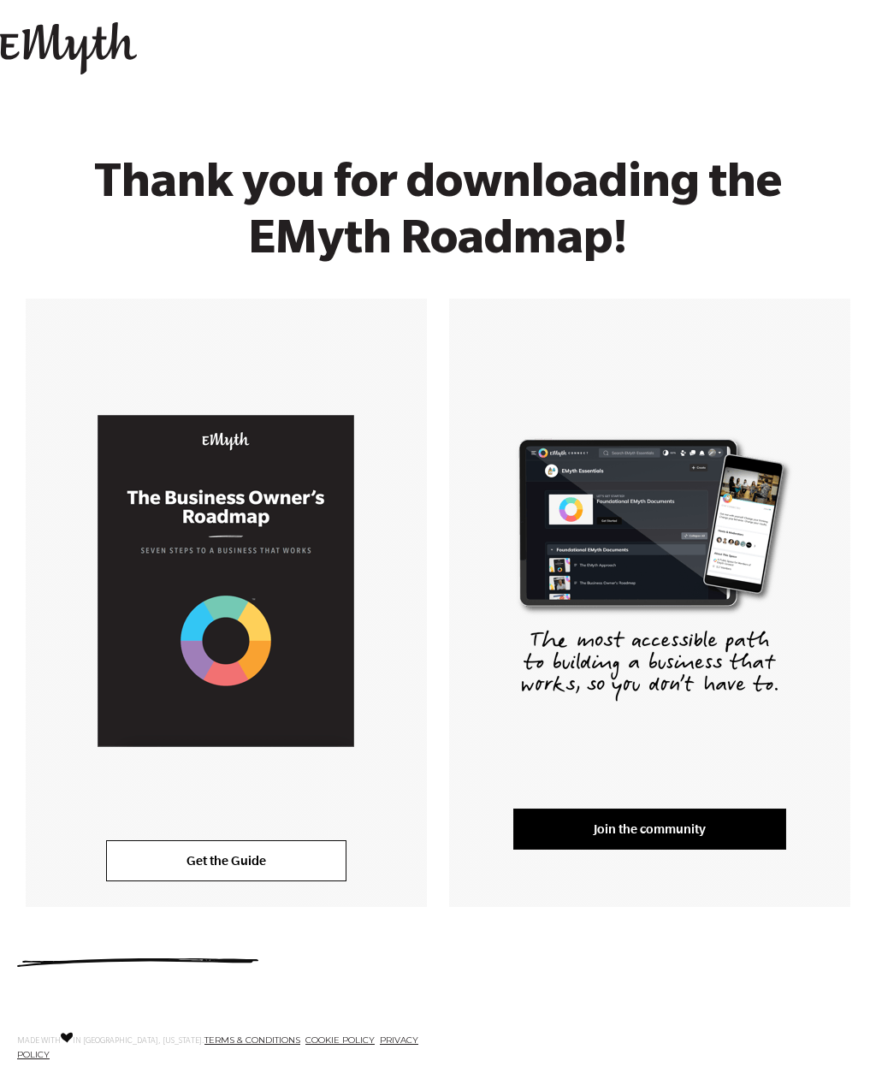
scroll to position [99, 0]
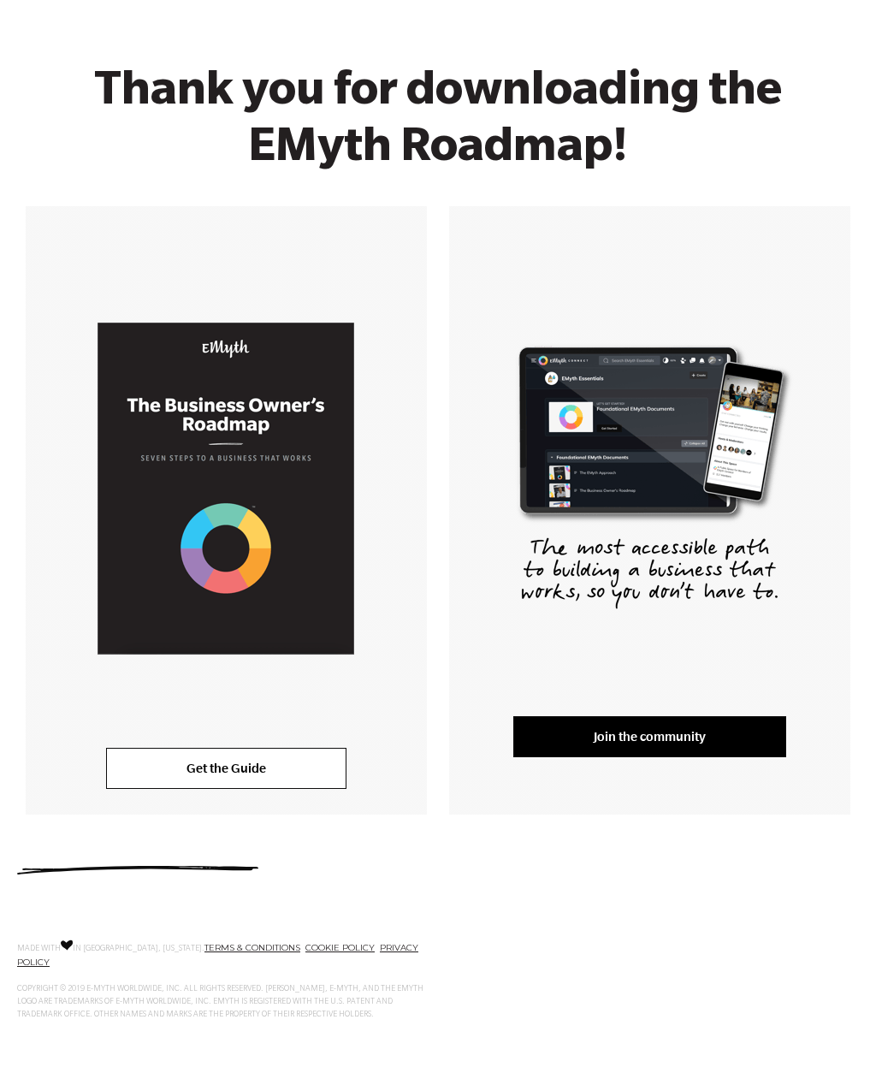
click at [626, 736] on link "Join the community" at bounding box center [649, 736] width 273 height 41
click at [403, 109] on h1 "Thank you for downloading the EMyth Roadmap!" at bounding box center [438, 124] width 722 height 113
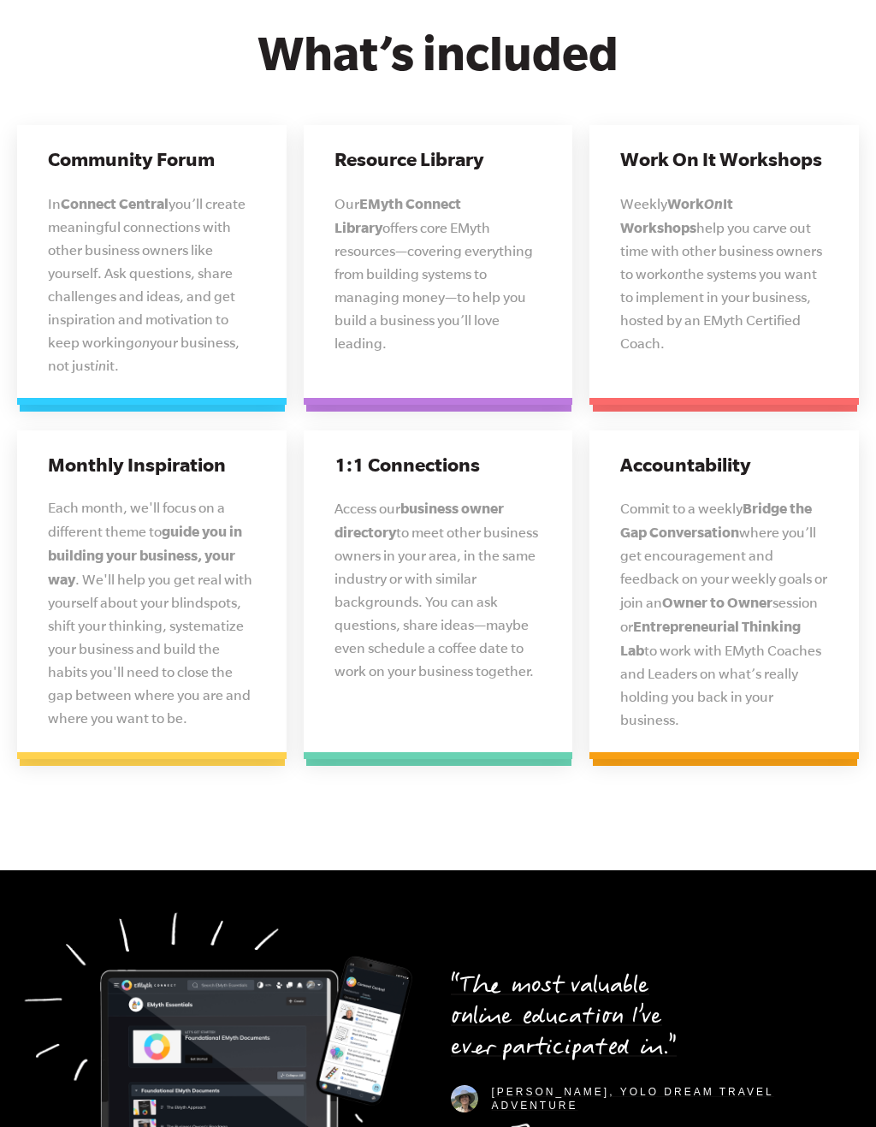
scroll to position [4309, 0]
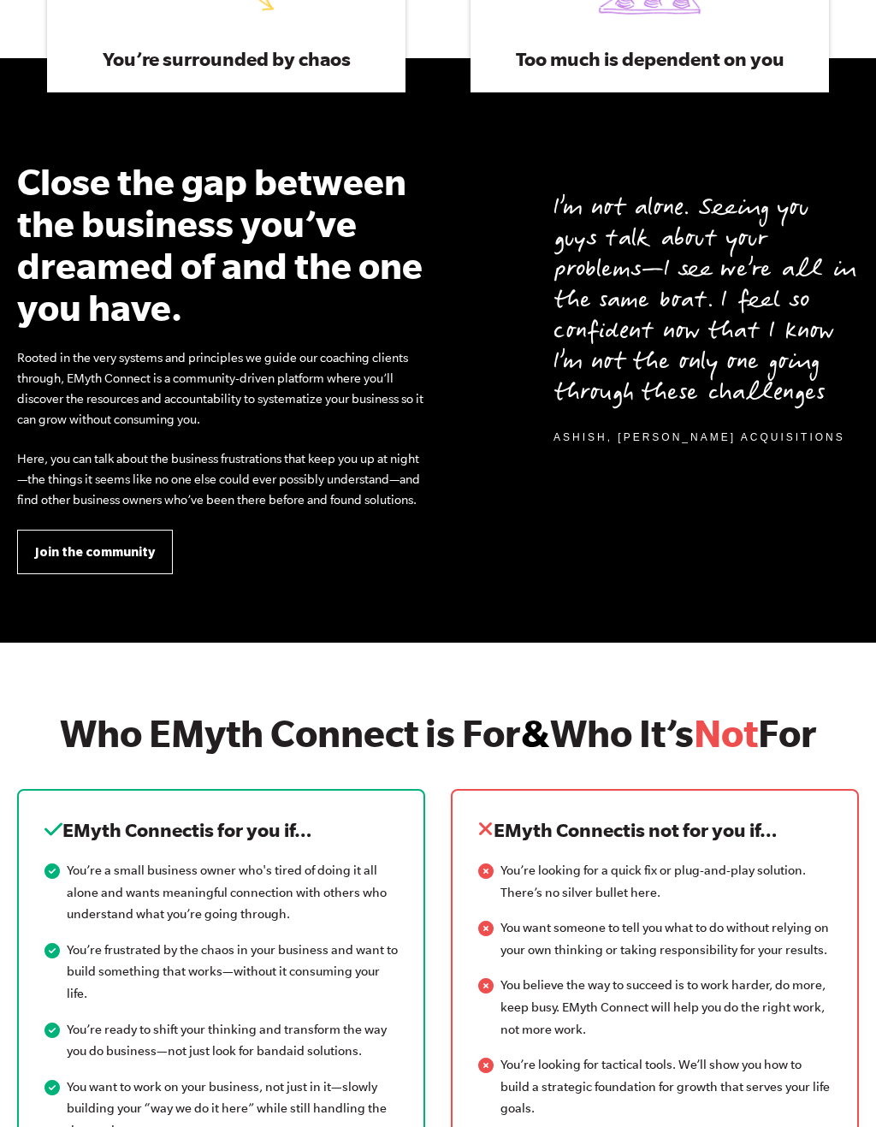
click at [81, 549] on span "Join the community" at bounding box center [95, 551] width 120 height 19
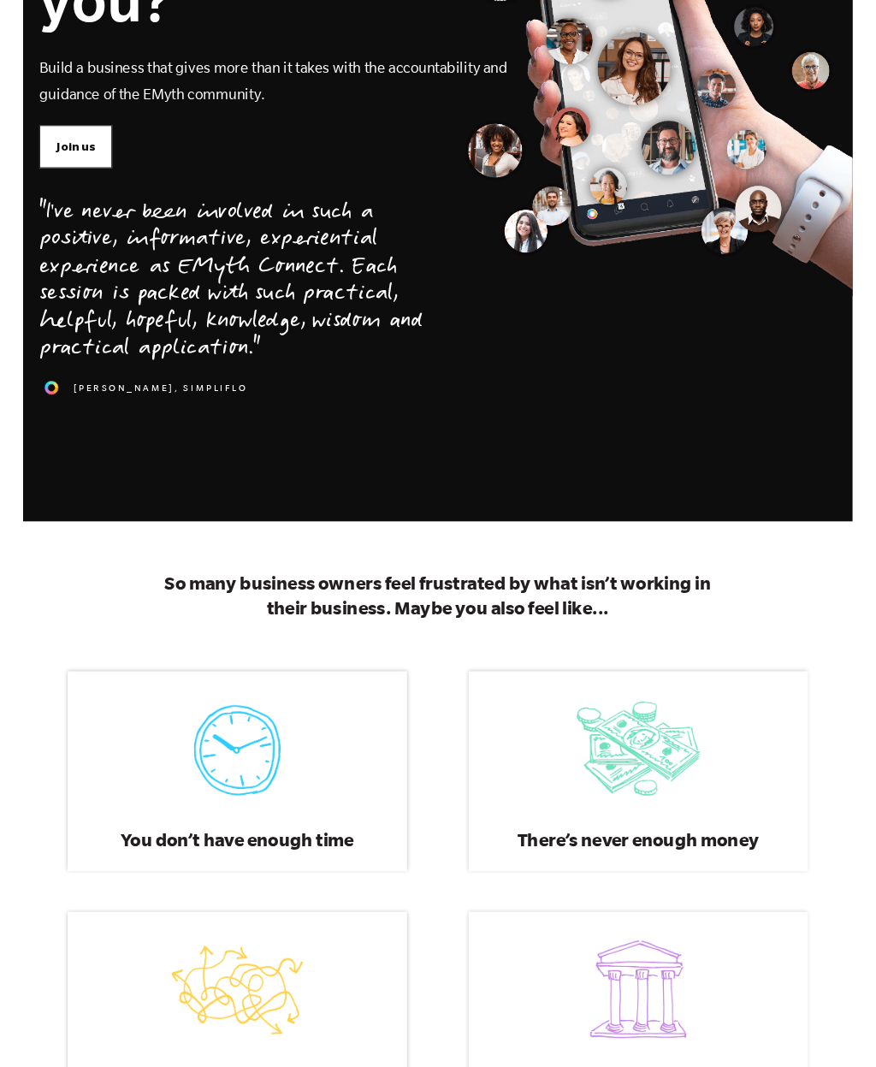
scroll to position [0, 0]
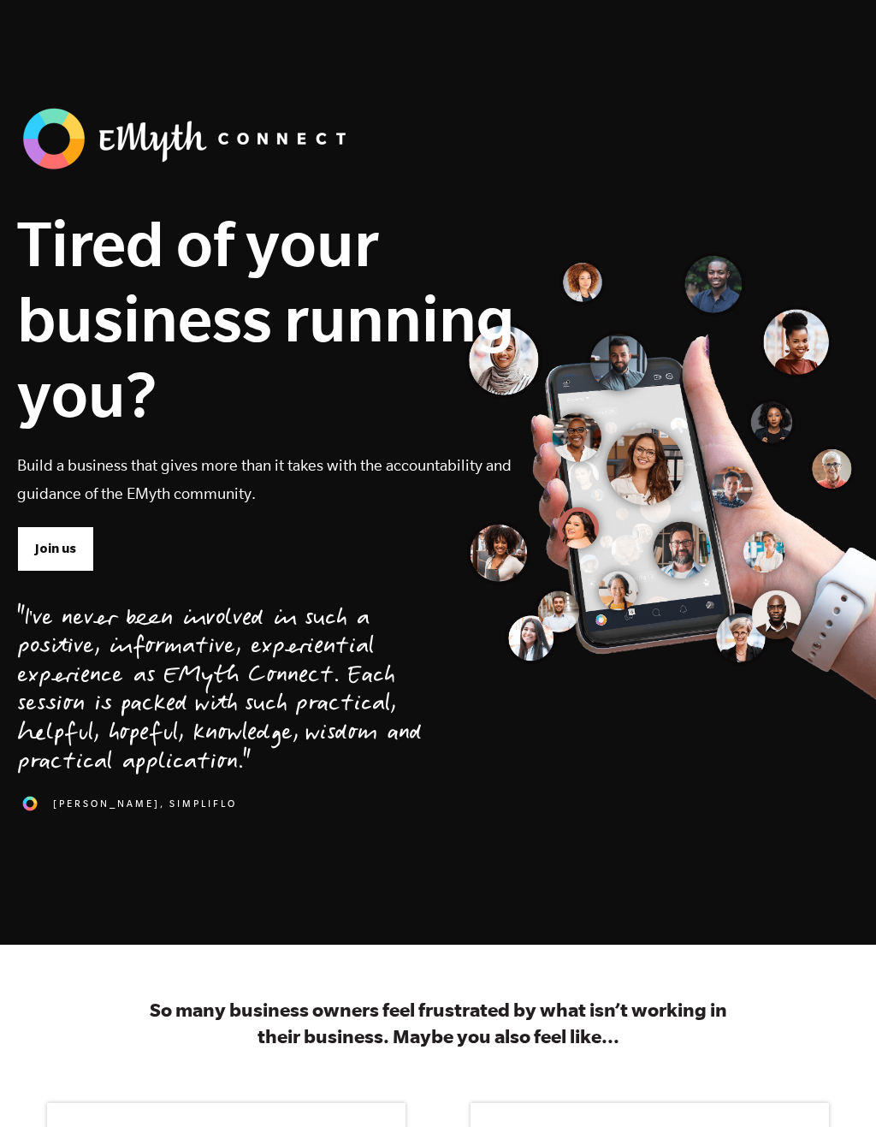
click at [92, 147] on img at bounding box center [188, 139] width 342 height 72
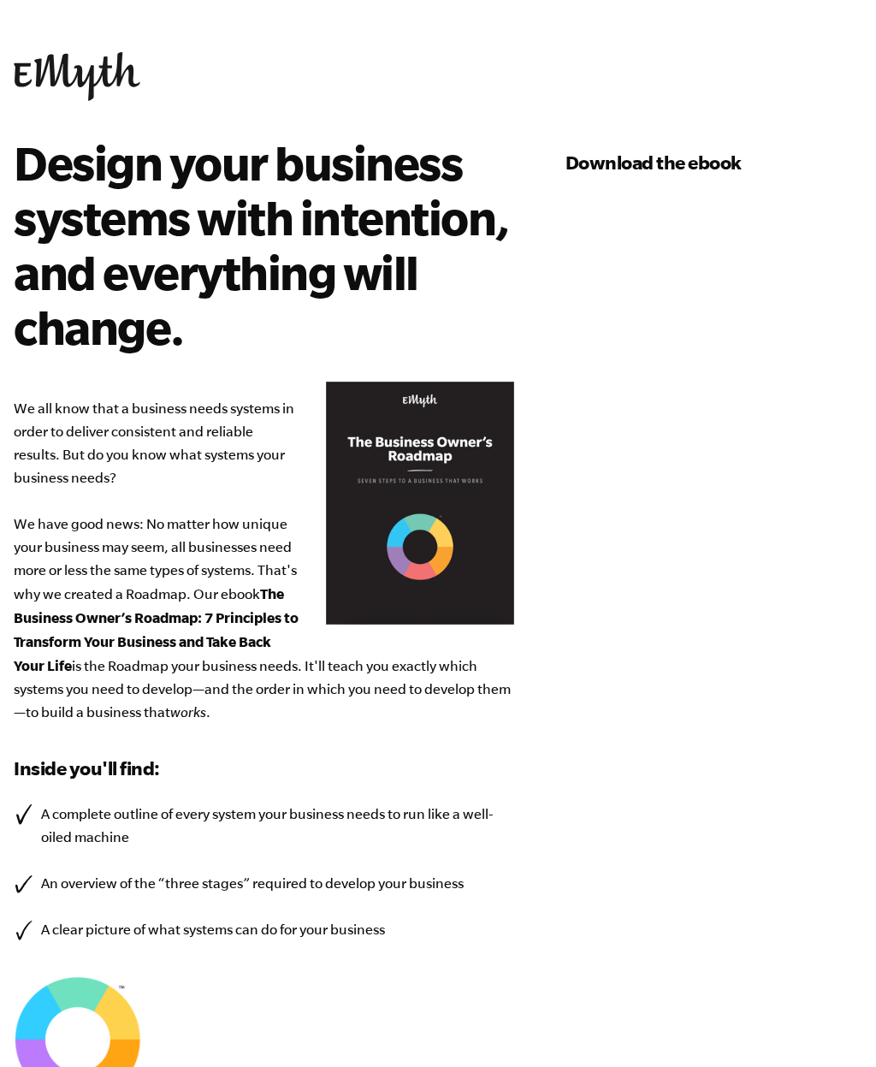
scroll to position [62, 0]
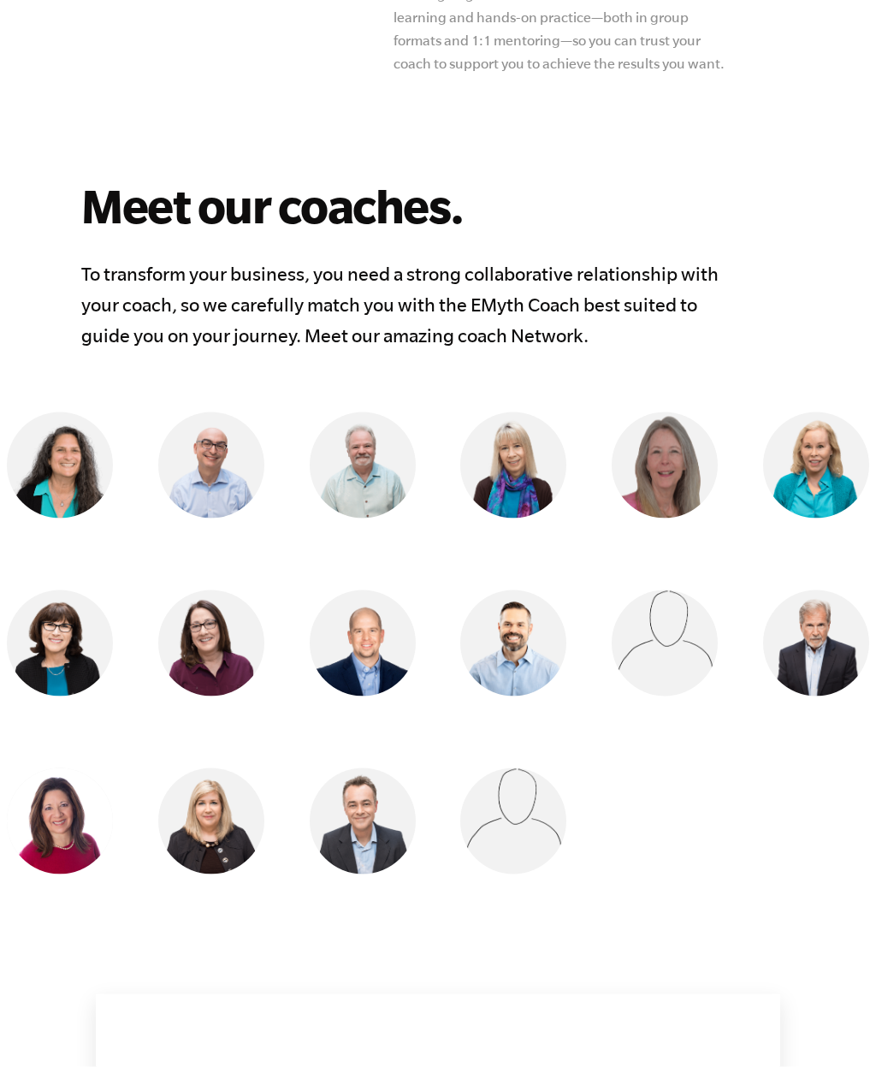
scroll to position [1243, 0]
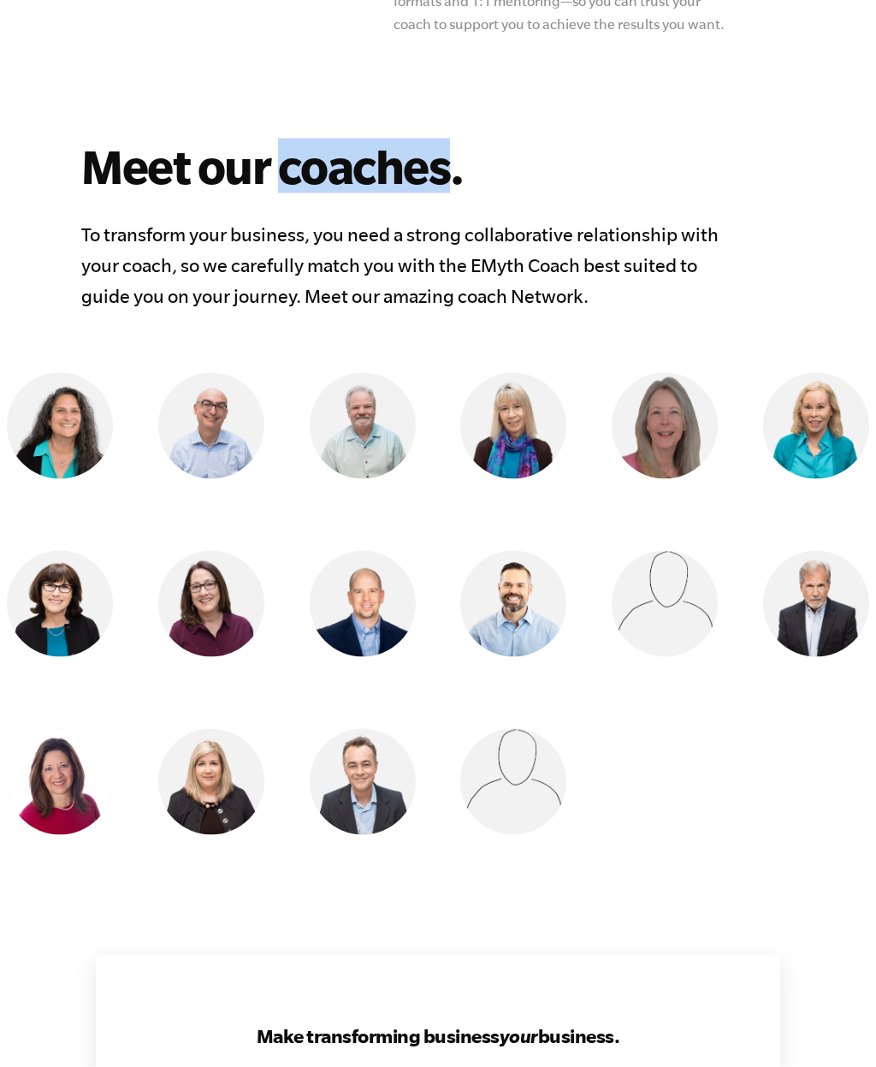
click at [482, 139] on h2 "Meet our coaches." at bounding box center [471, 166] width 781 height 55
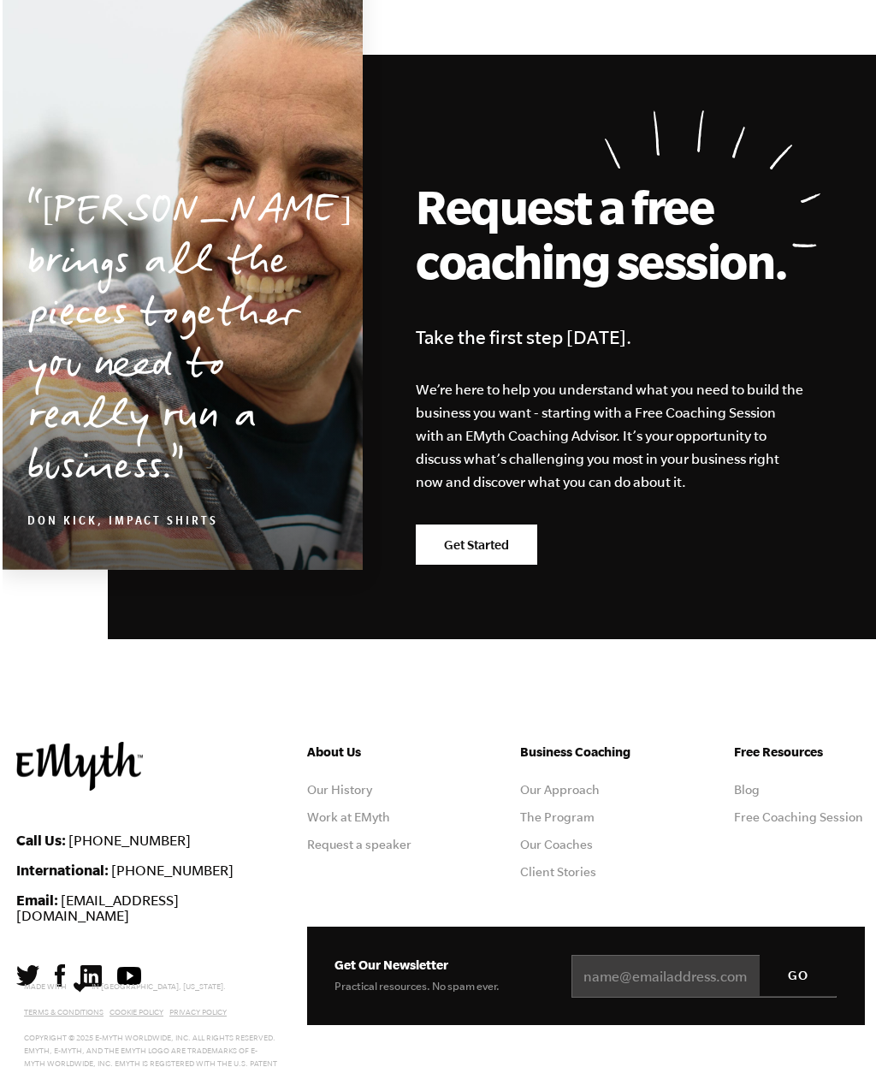
scroll to position [2643, 0]
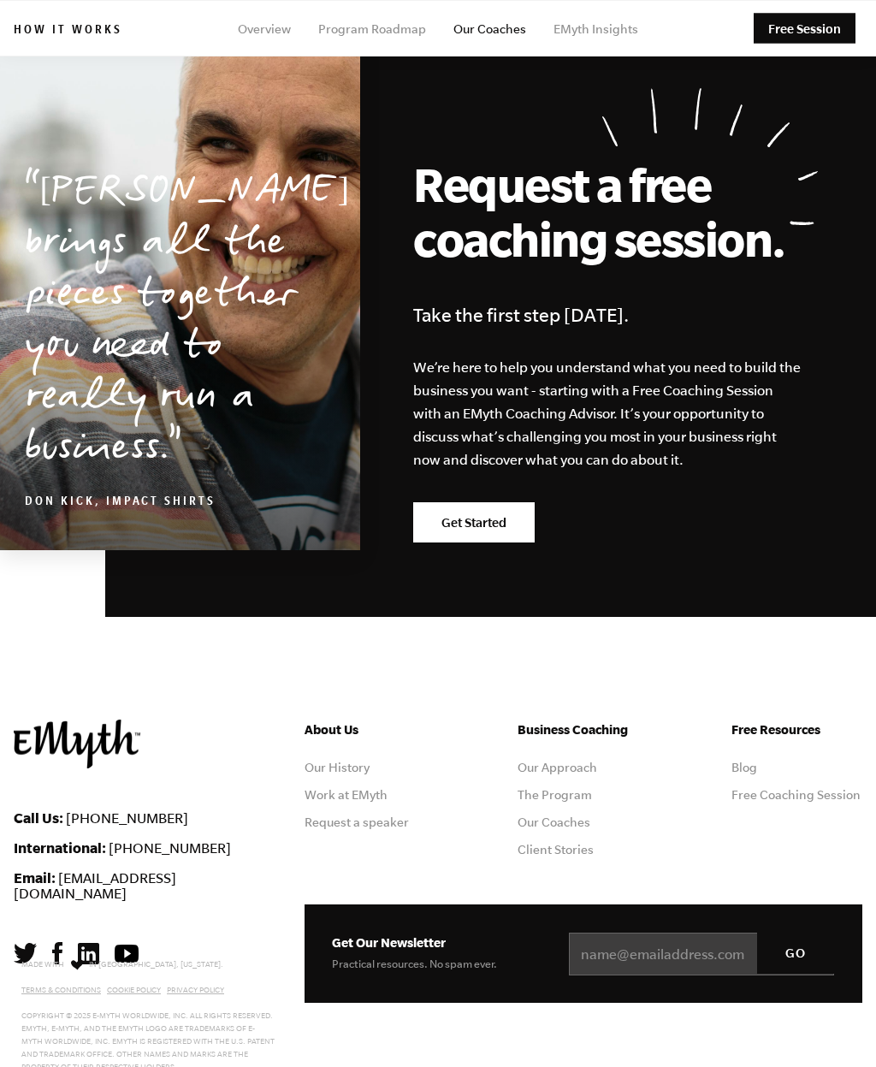
click at [578, 774] on link "Our Approach" at bounding box center [558, 767] width 80 height 14
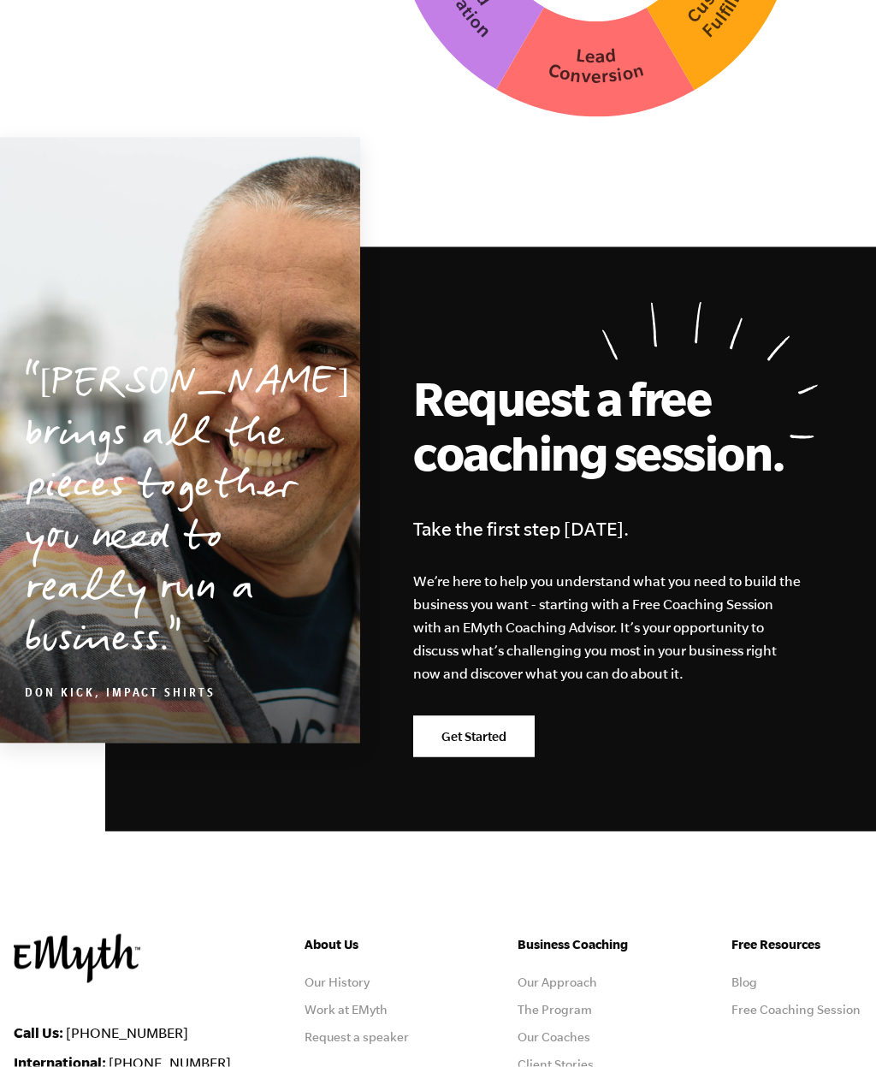
scroll to position [4848, 0]
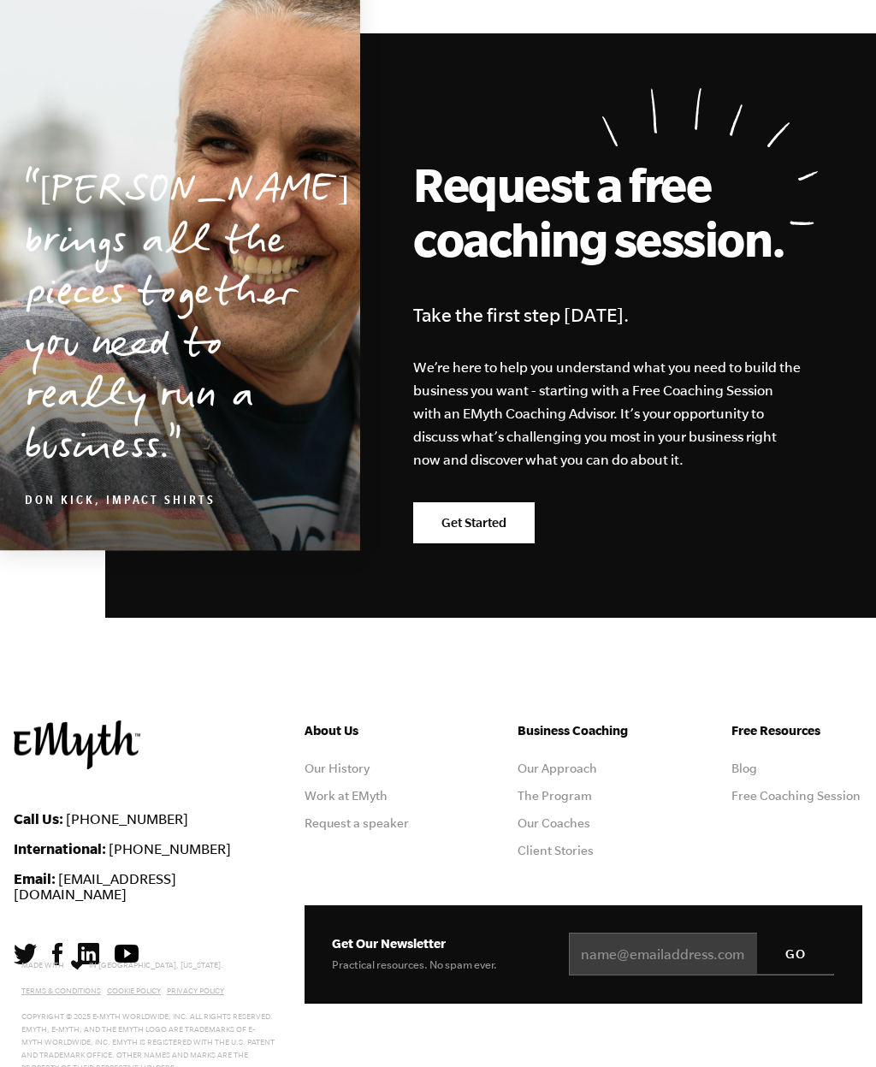
click at [572, 794] on link "The Program" at bounding box center [555, 796] width 74 height 14
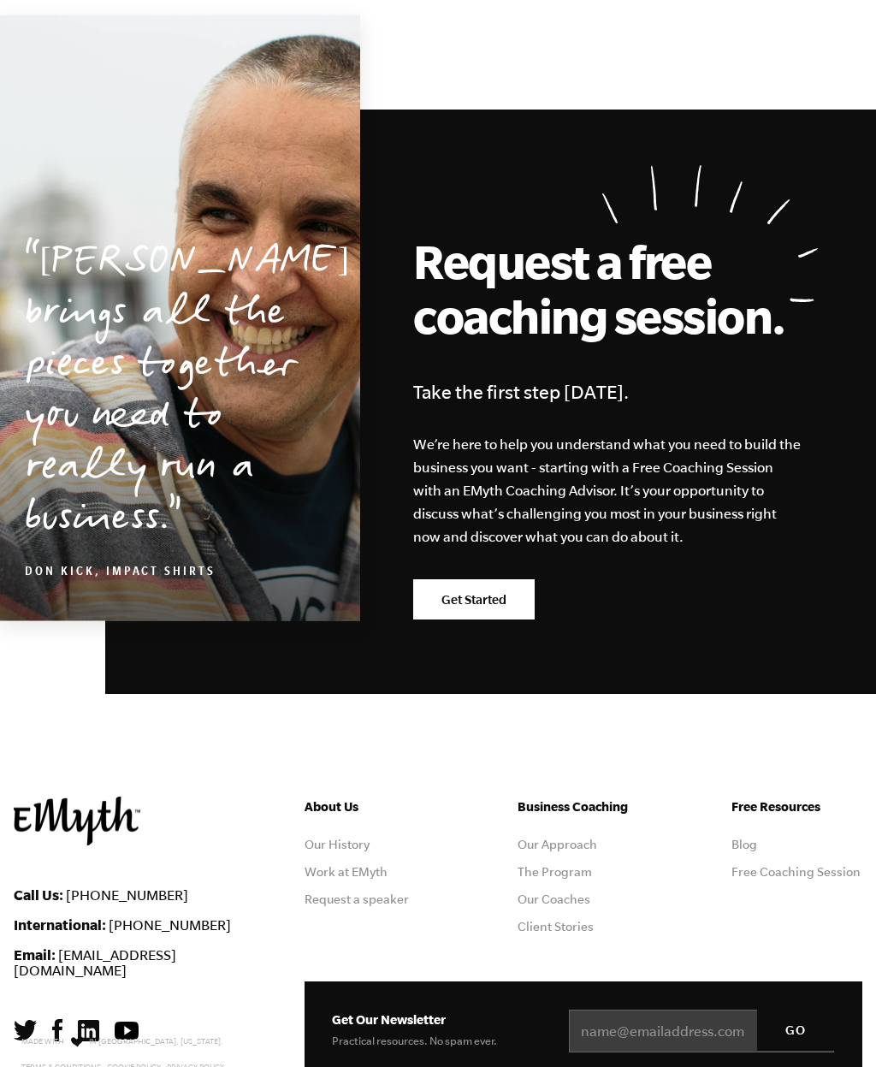
scroll to position [8659, 0]
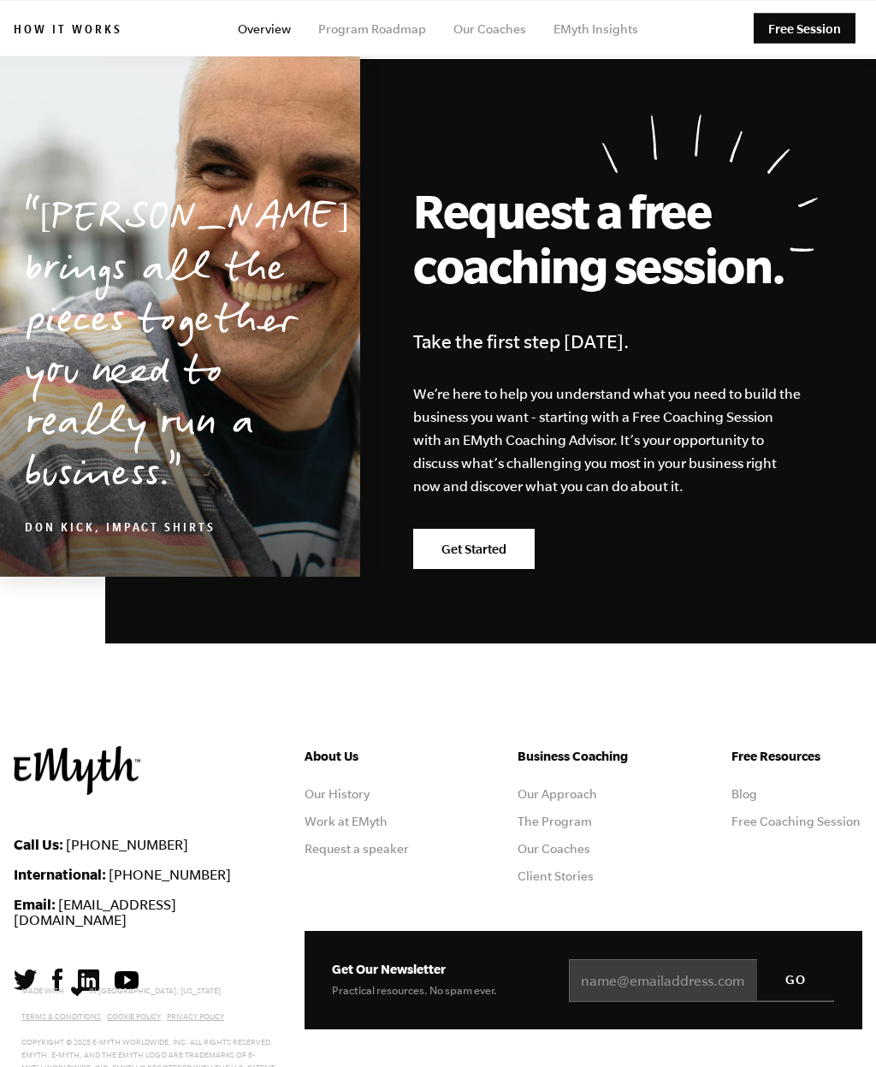
click at [387, 30] on link "Program Roadmap" at bounding box center [372, 29] width 108 height 14
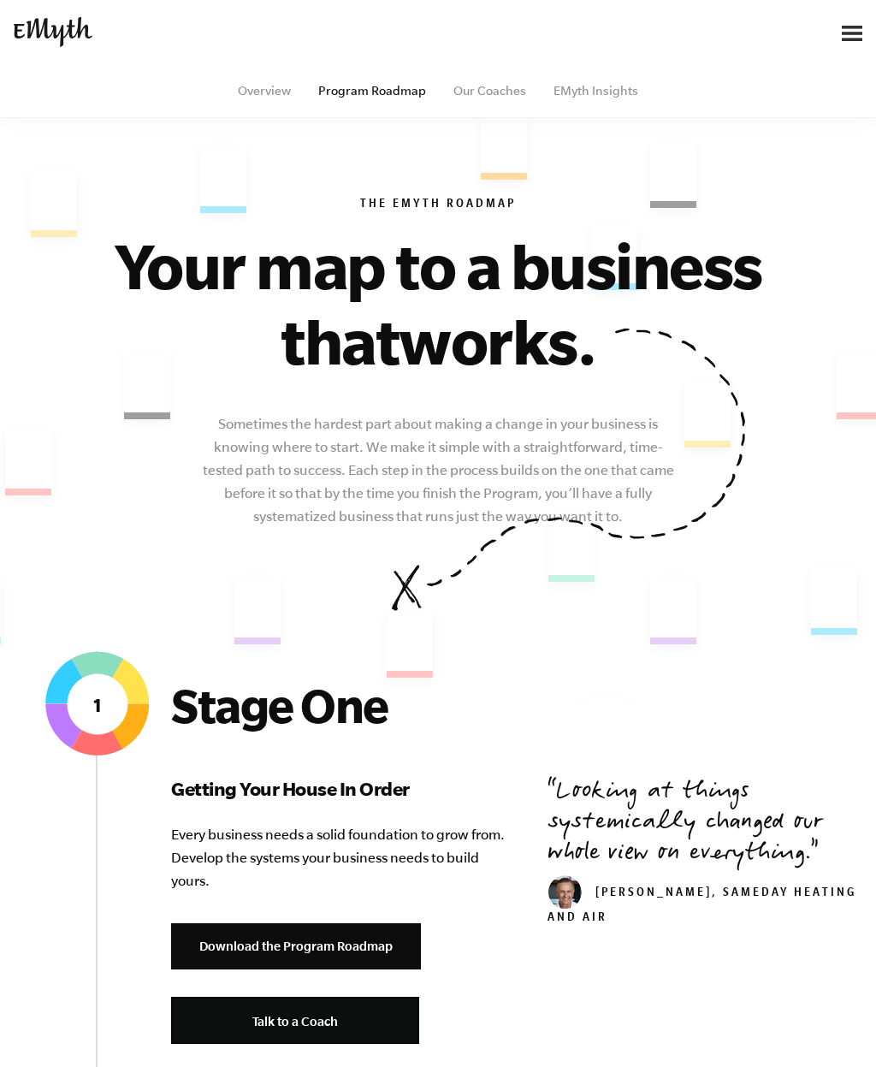
click at [844, 35] on img at bounding box center [852, 33] width 21 height 15
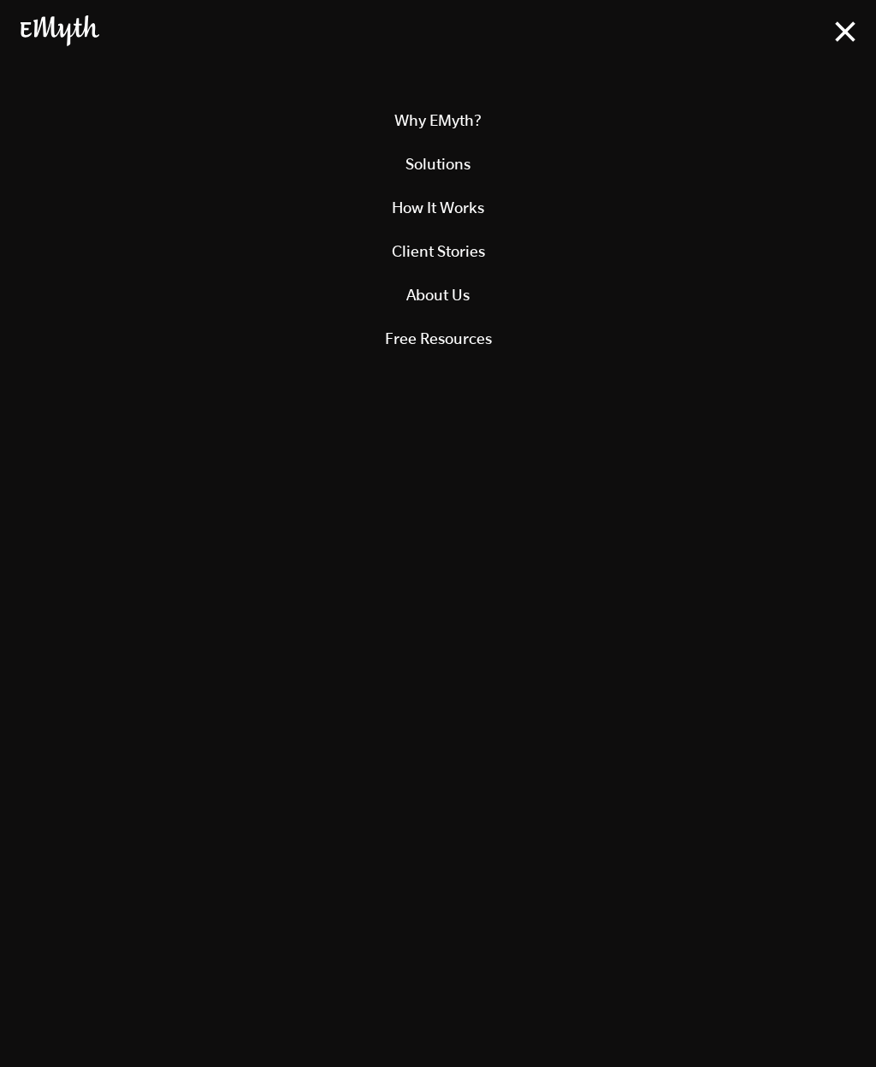
click at [464, 154] on link "Solutions" at bounding box center [438, 164] width 835 height 44
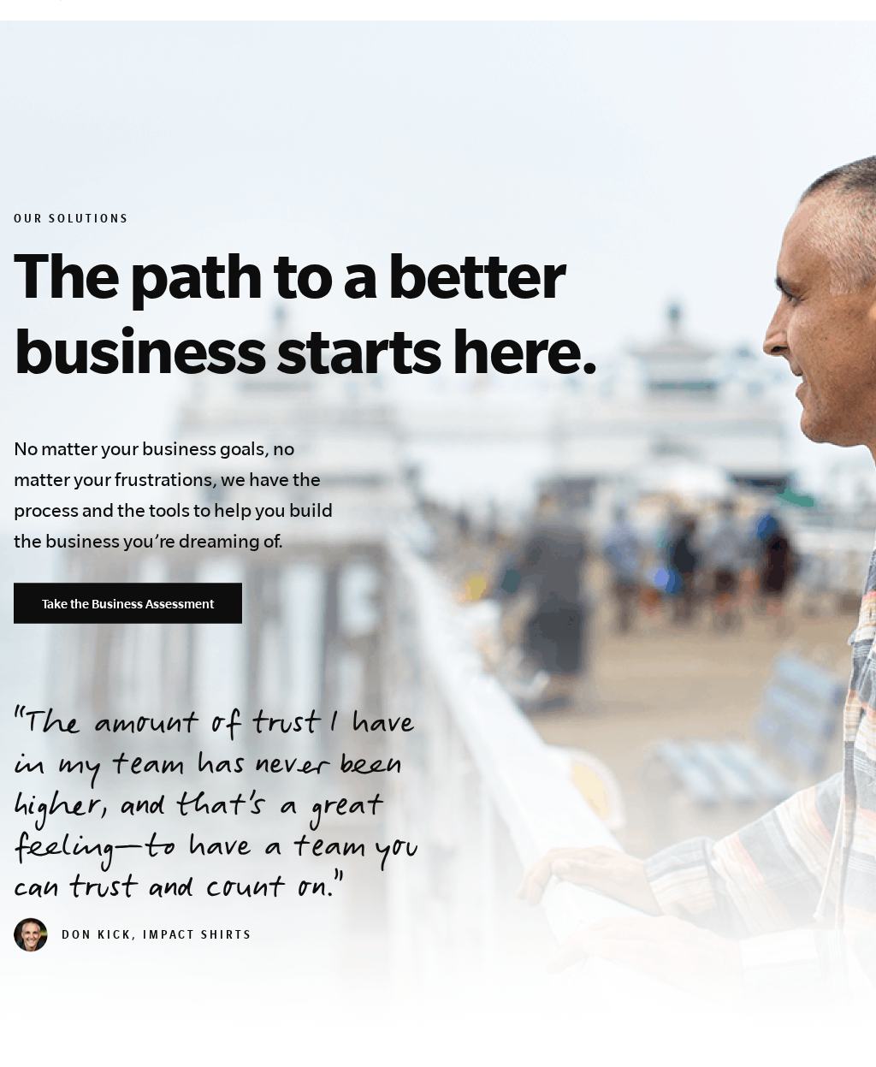
scroll to position [127, 0]
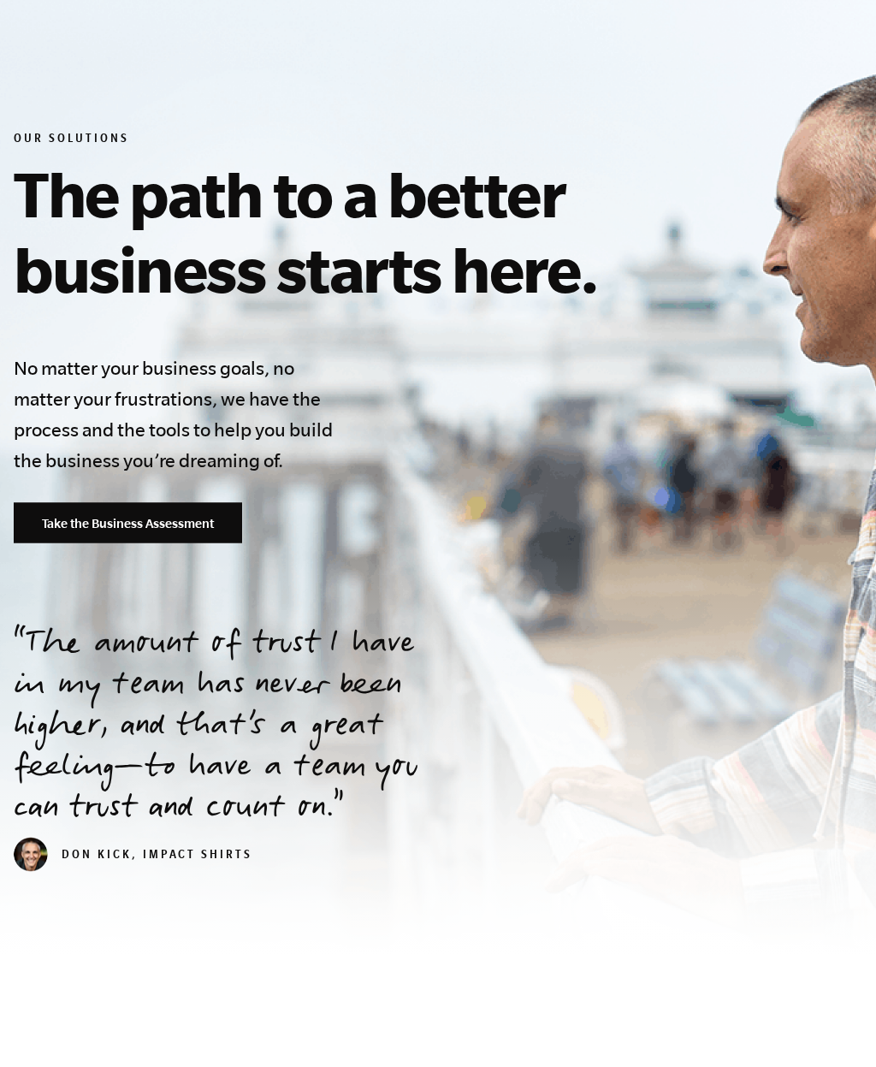
click at [224, 533] on link "Take the Business Assessment" at bounding box center [128, 523] width 228 height 41
